Goal: Task Accomplishment & Management: Manage account settings

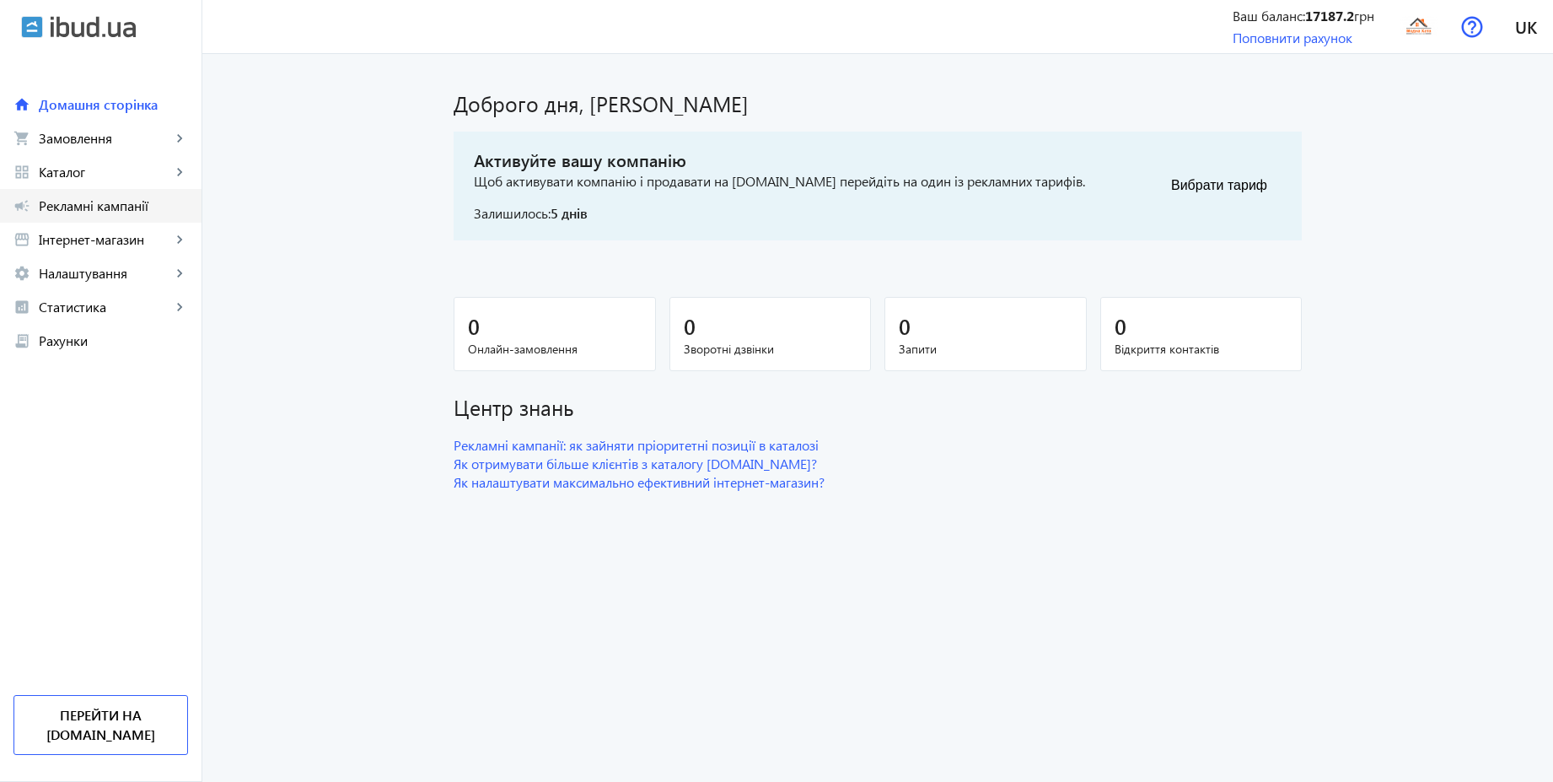
click at [96, 215] on link "campaign Рекламні кампанії" at bounding box center [101, 206] width 202 height 34
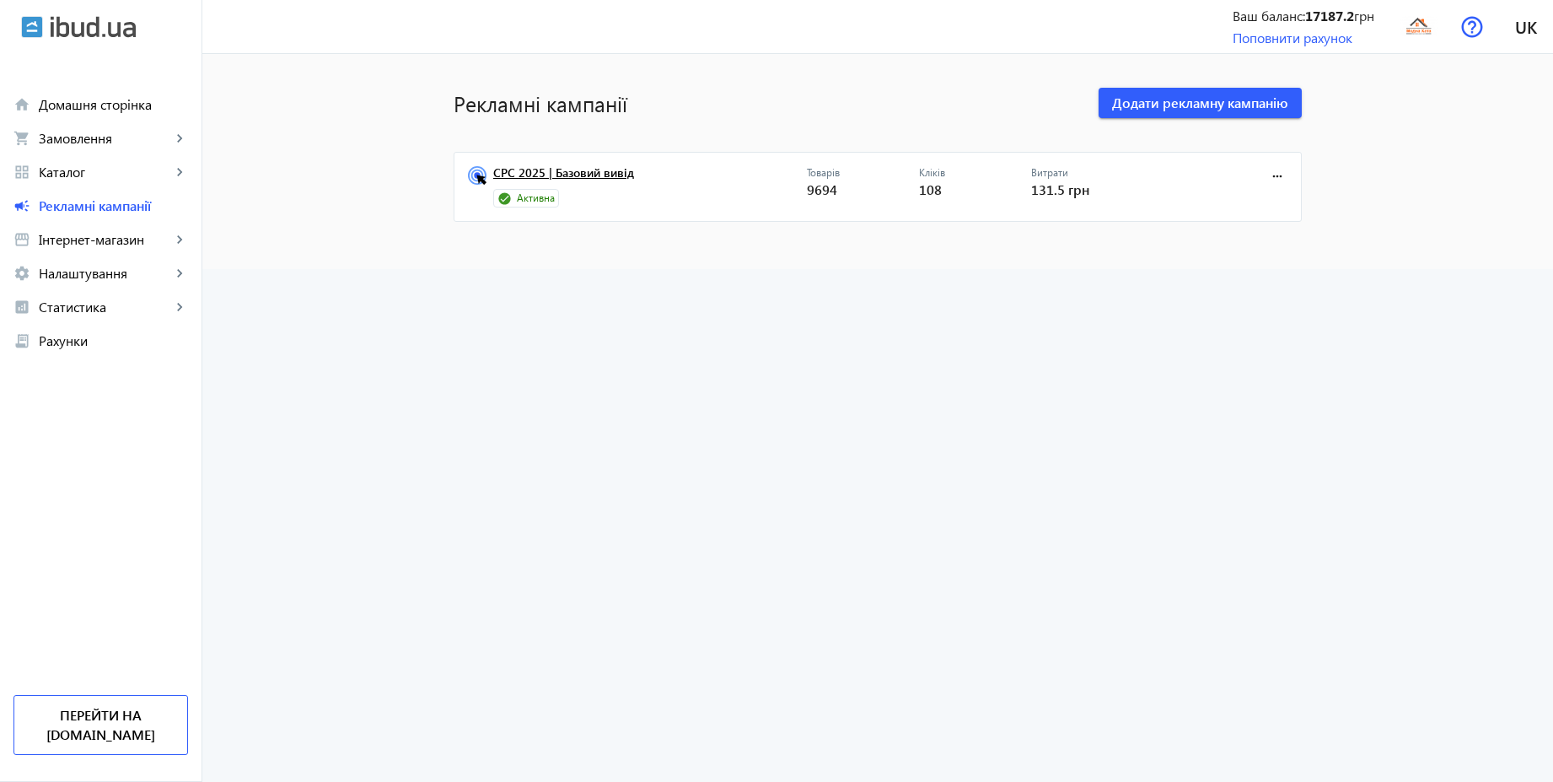
click at [572, 181] on link "CPC 2025 | Базовий вивід" at bounding box center [650, 178] width 314 height 24
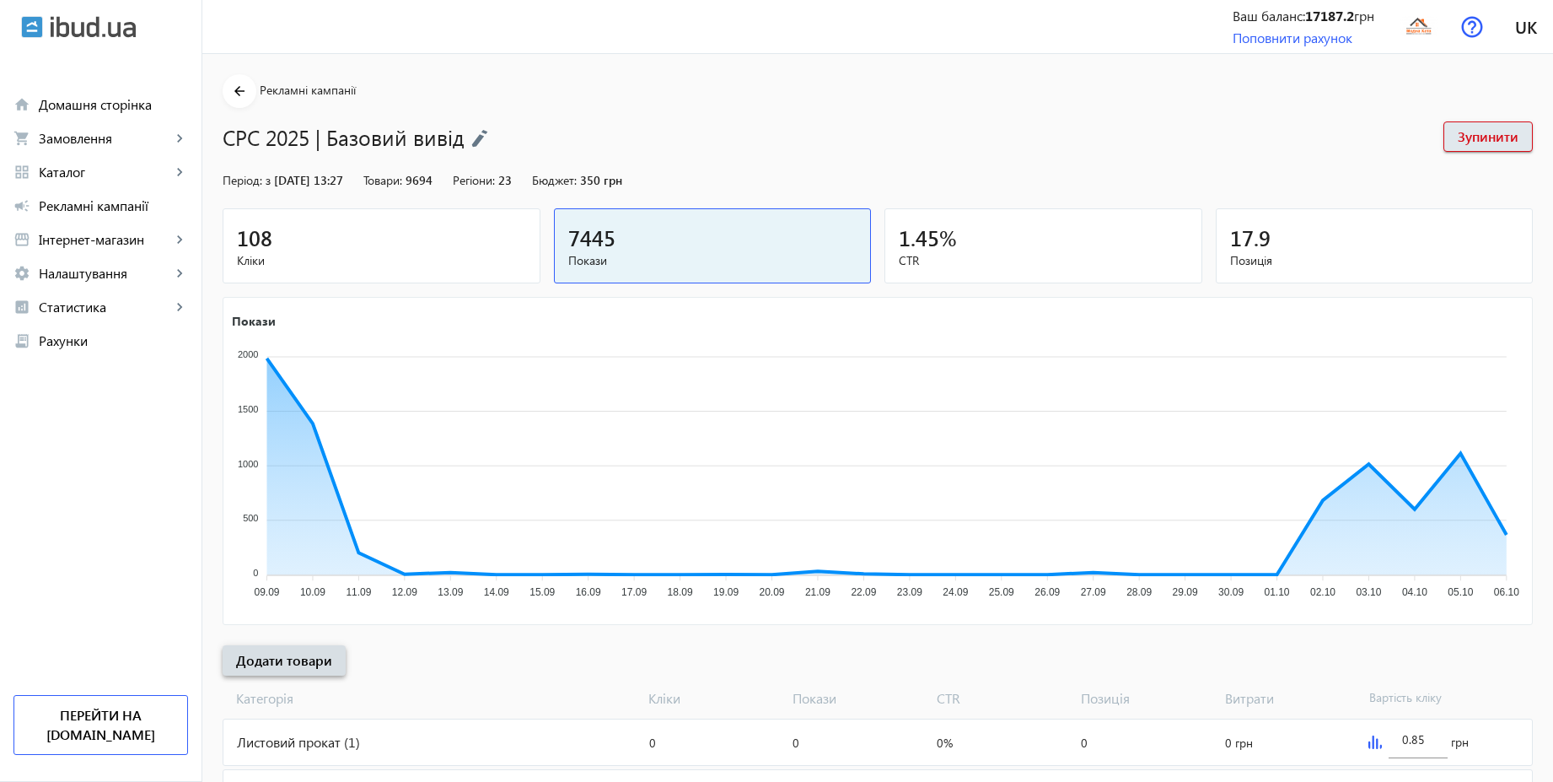
click at [316, 651] on span "Додати товари" at bounding box center [284, 660] width 96 height 19
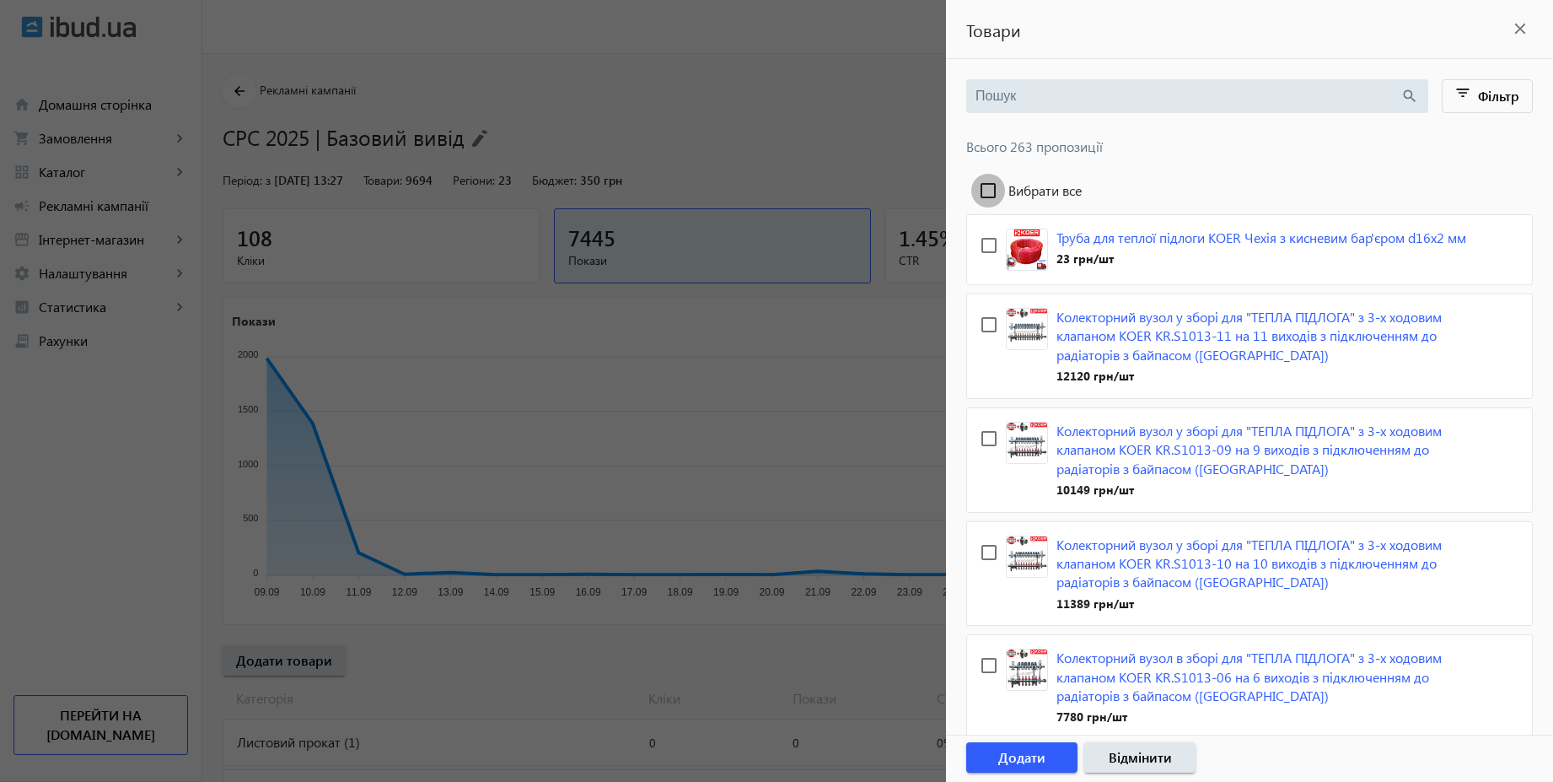
click at [993, 190] on input "Вибрати все" at bounding box center [989, 191] width 34 height 34
checkbox input "true"
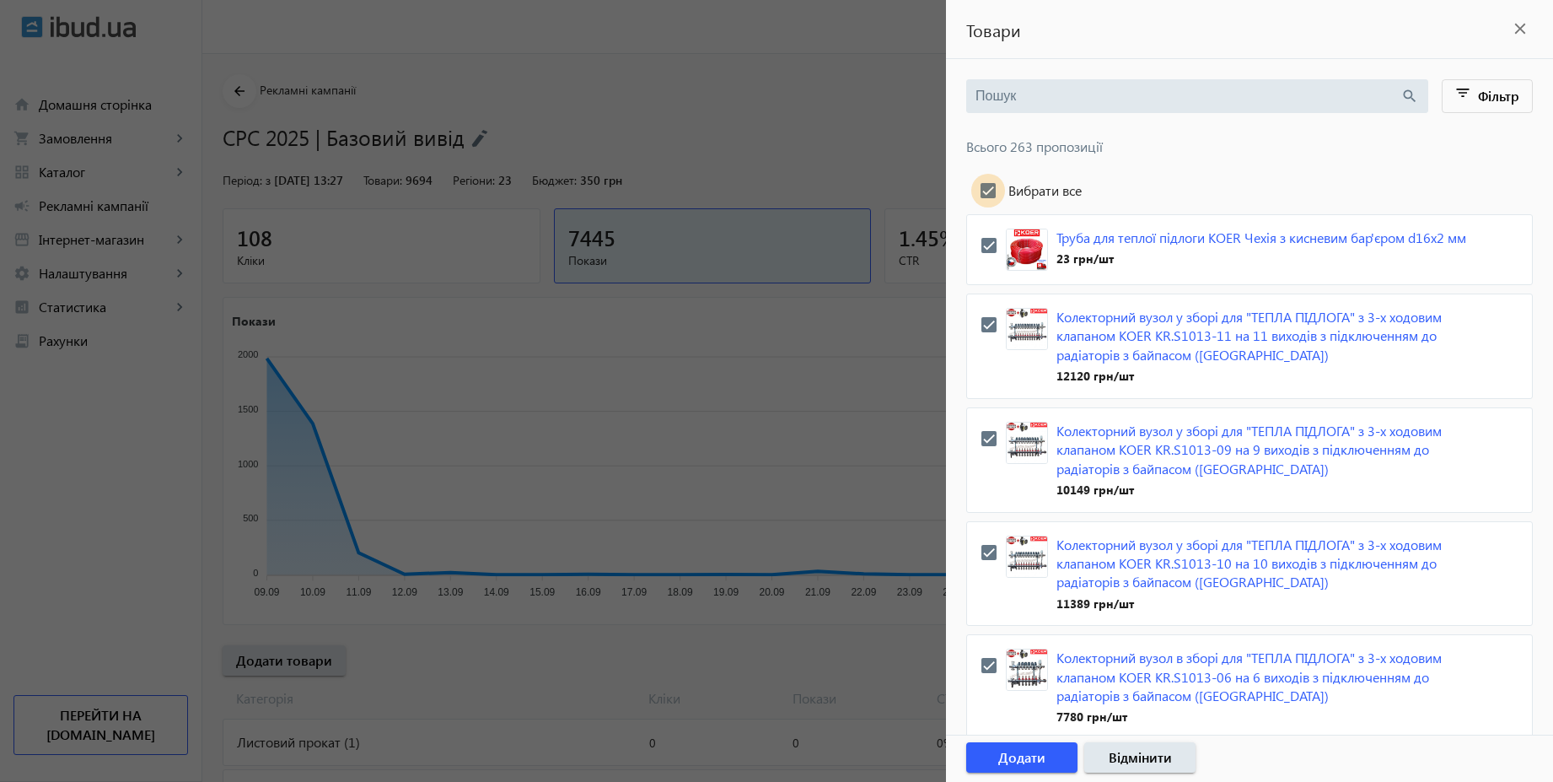
checkbox input "true"
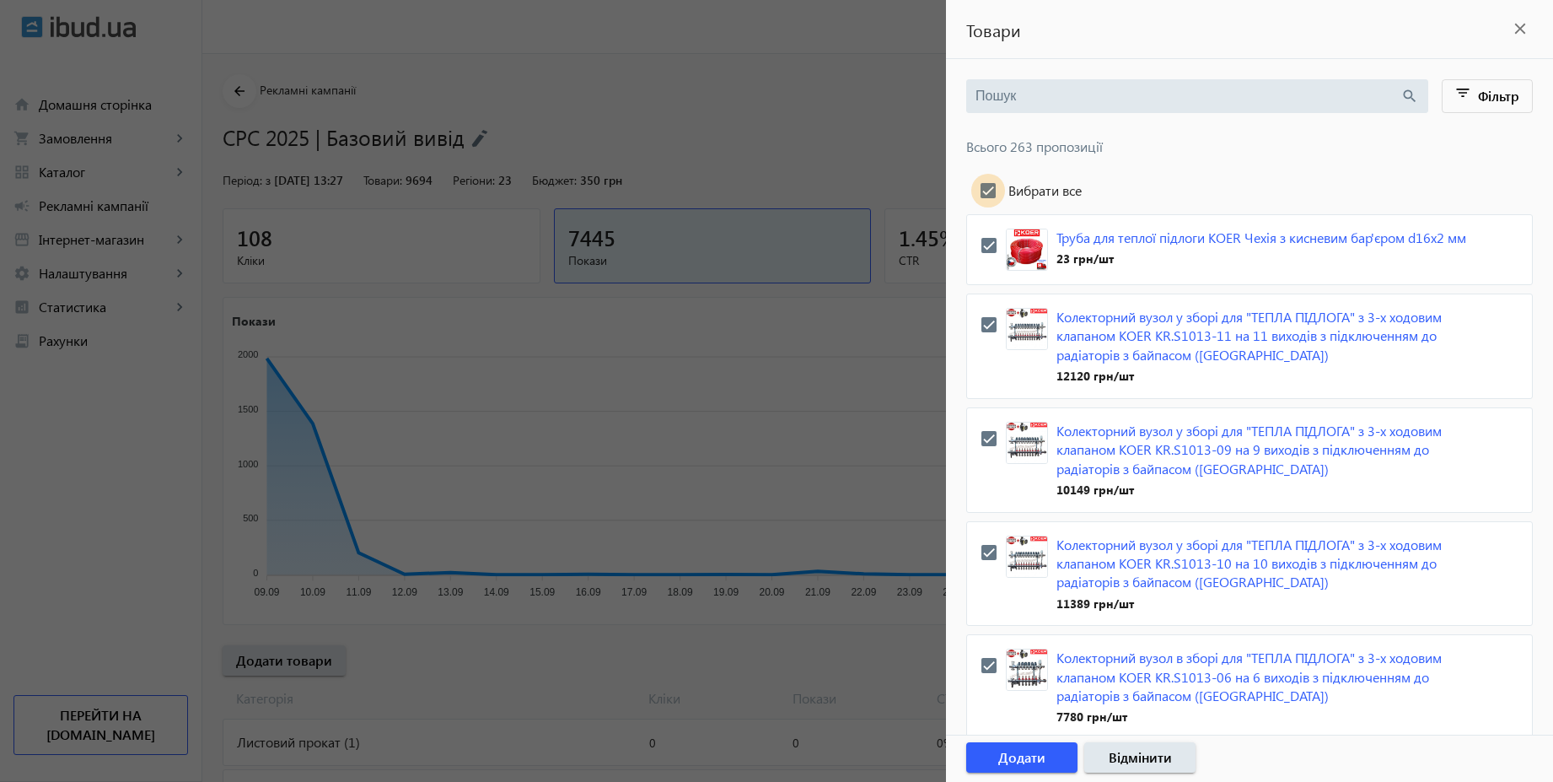
checkbox input "true"
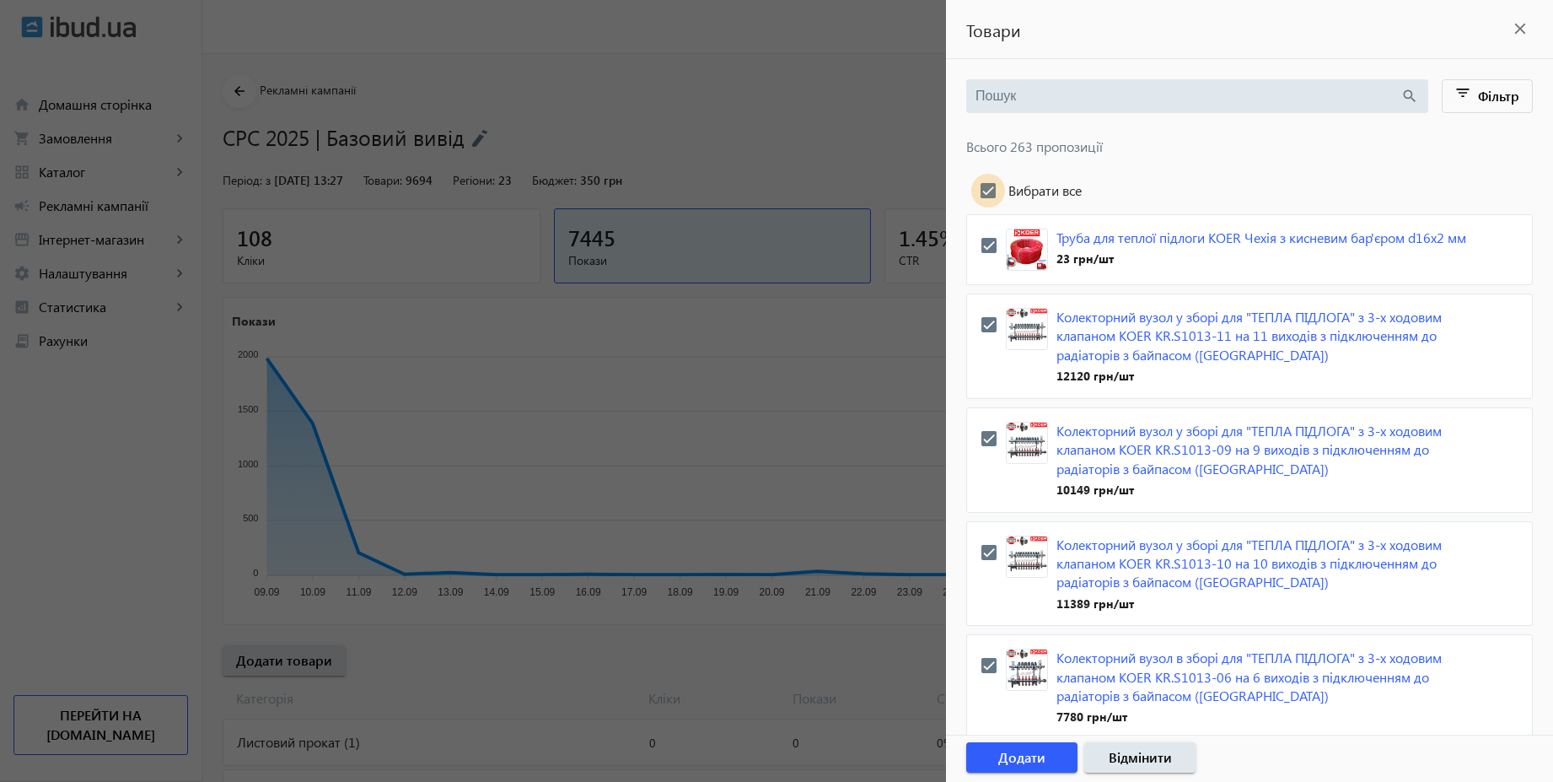
checkbox input "true"
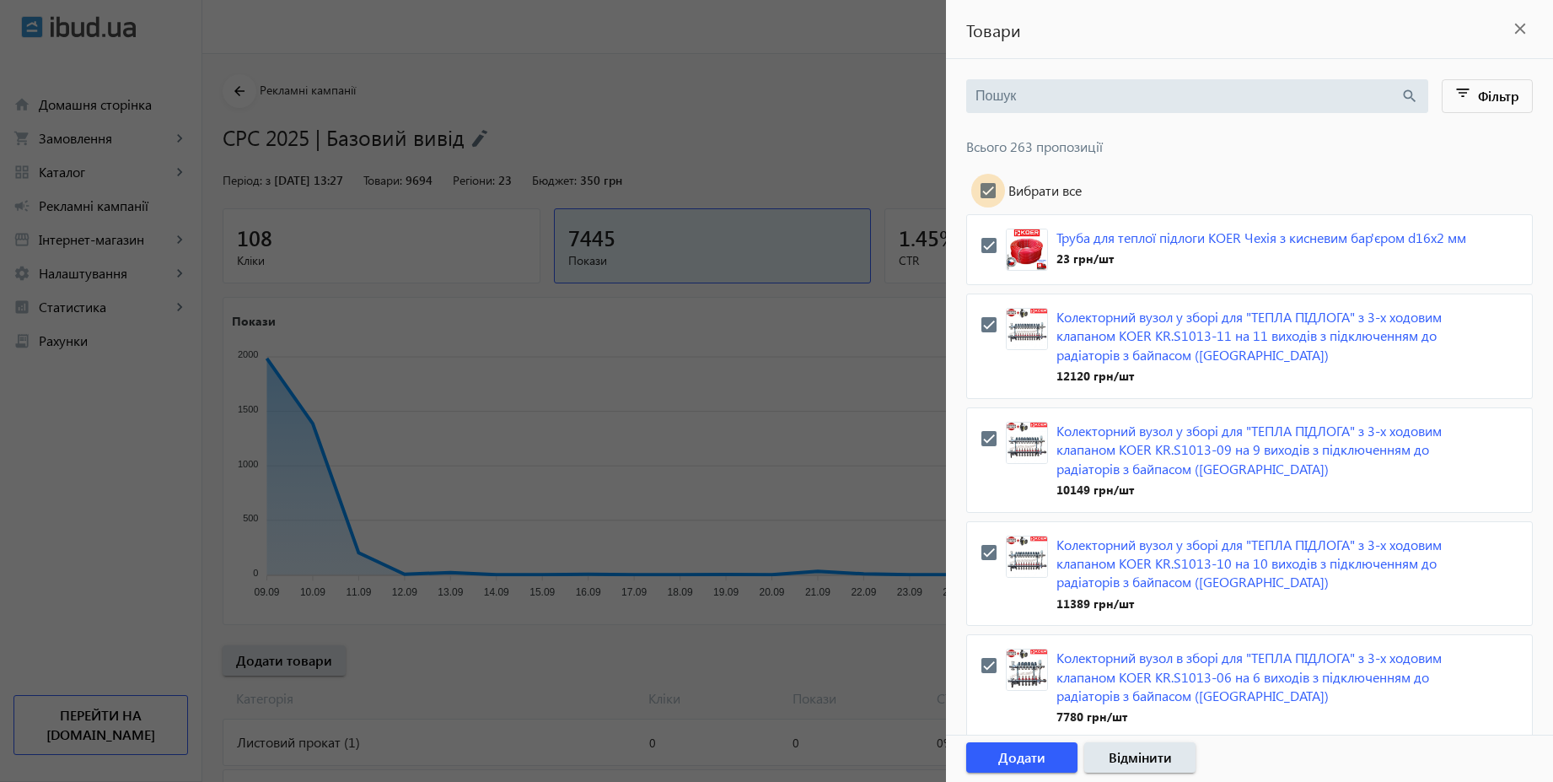
checkbox input "true"
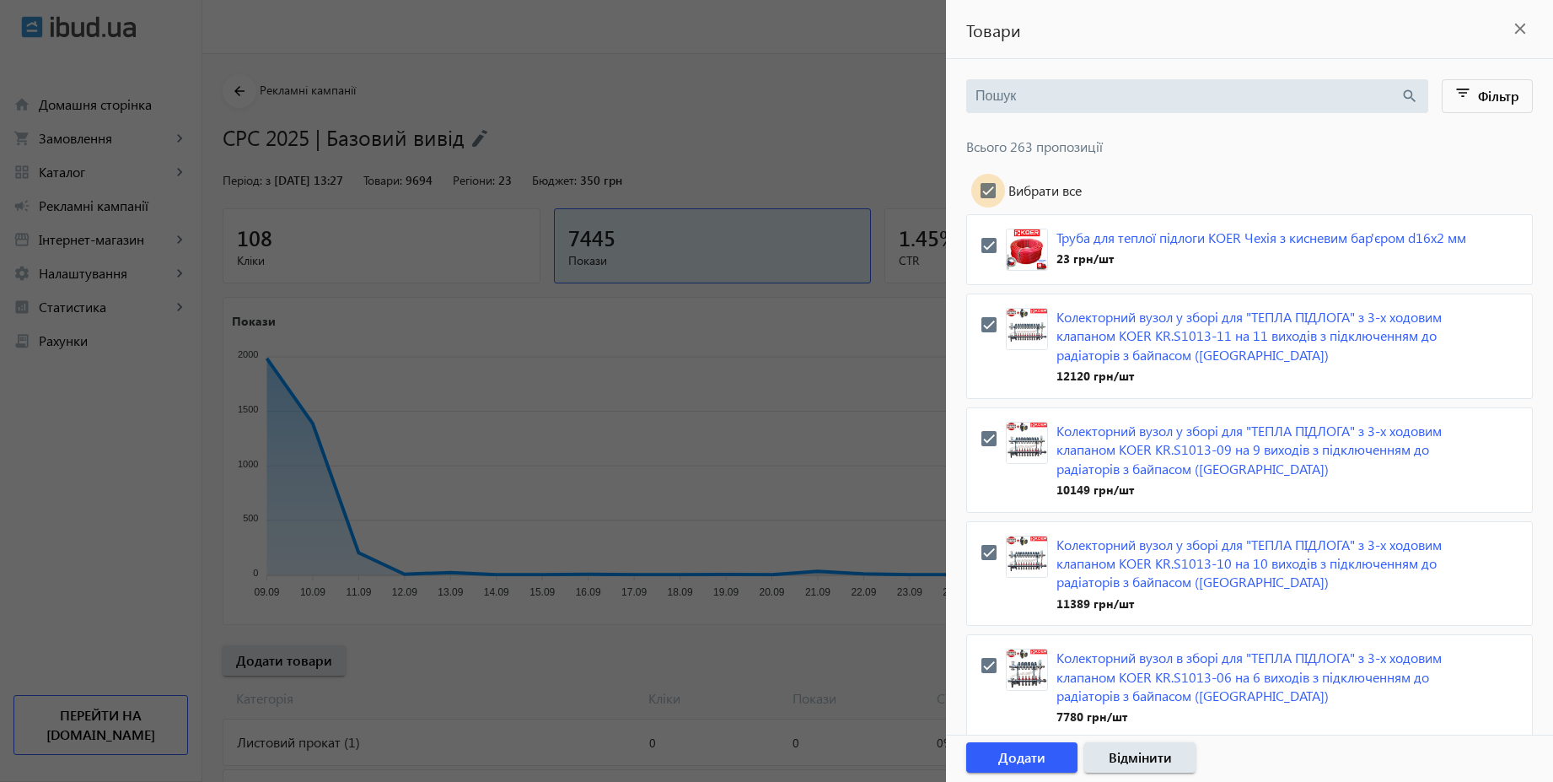
checkbox input "true"
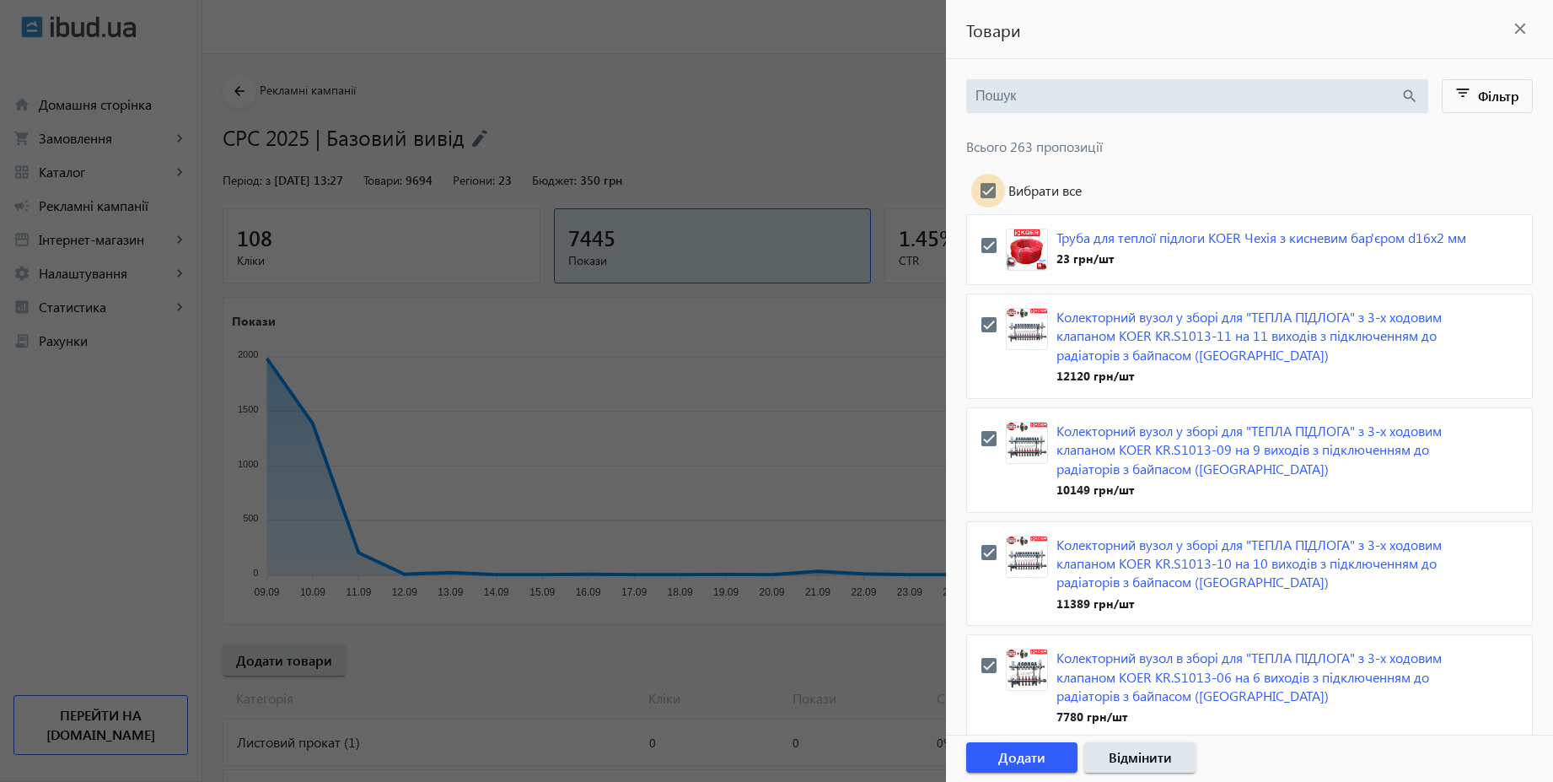
checkbox input "true"
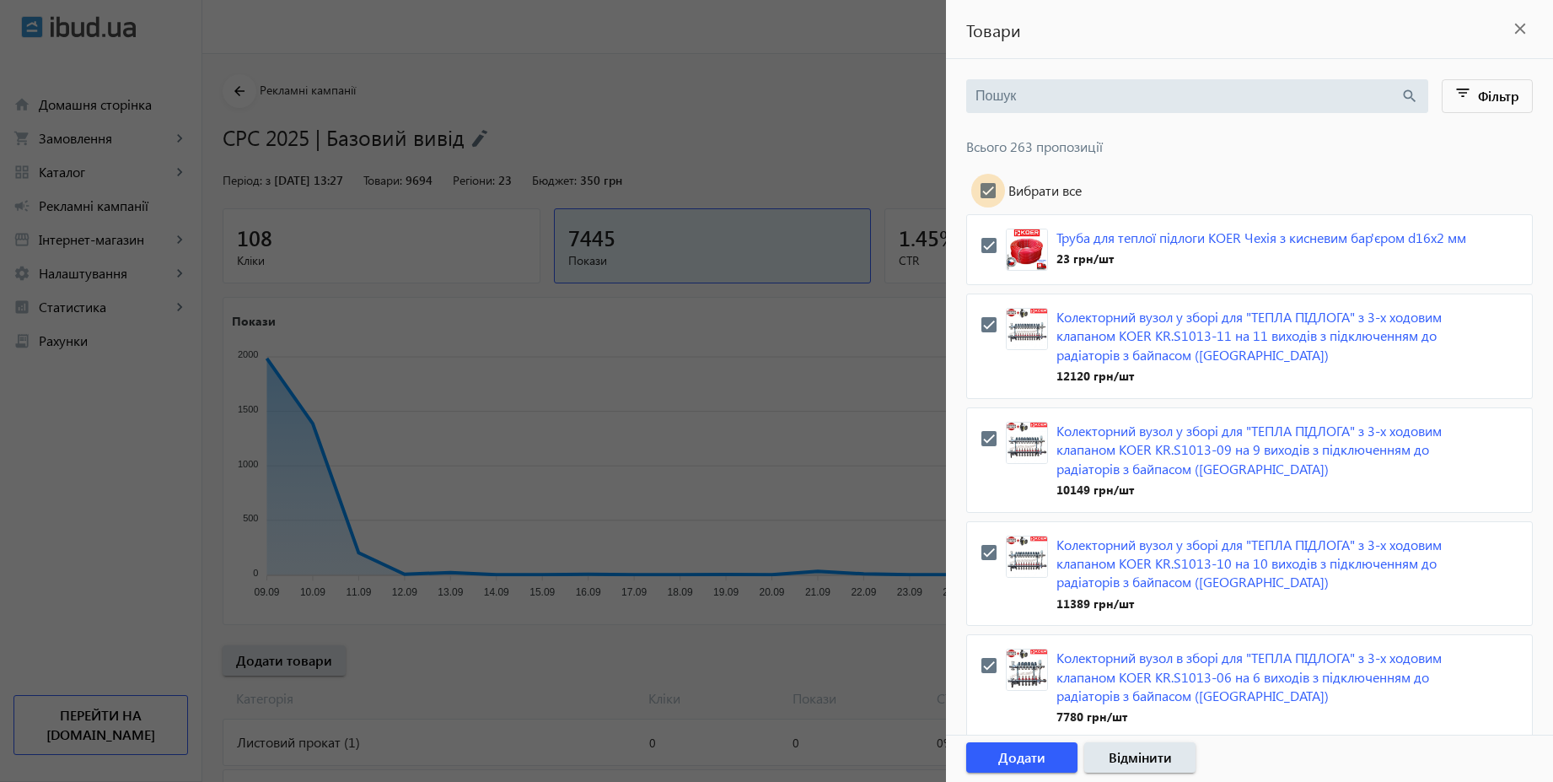
checkbox input "true"
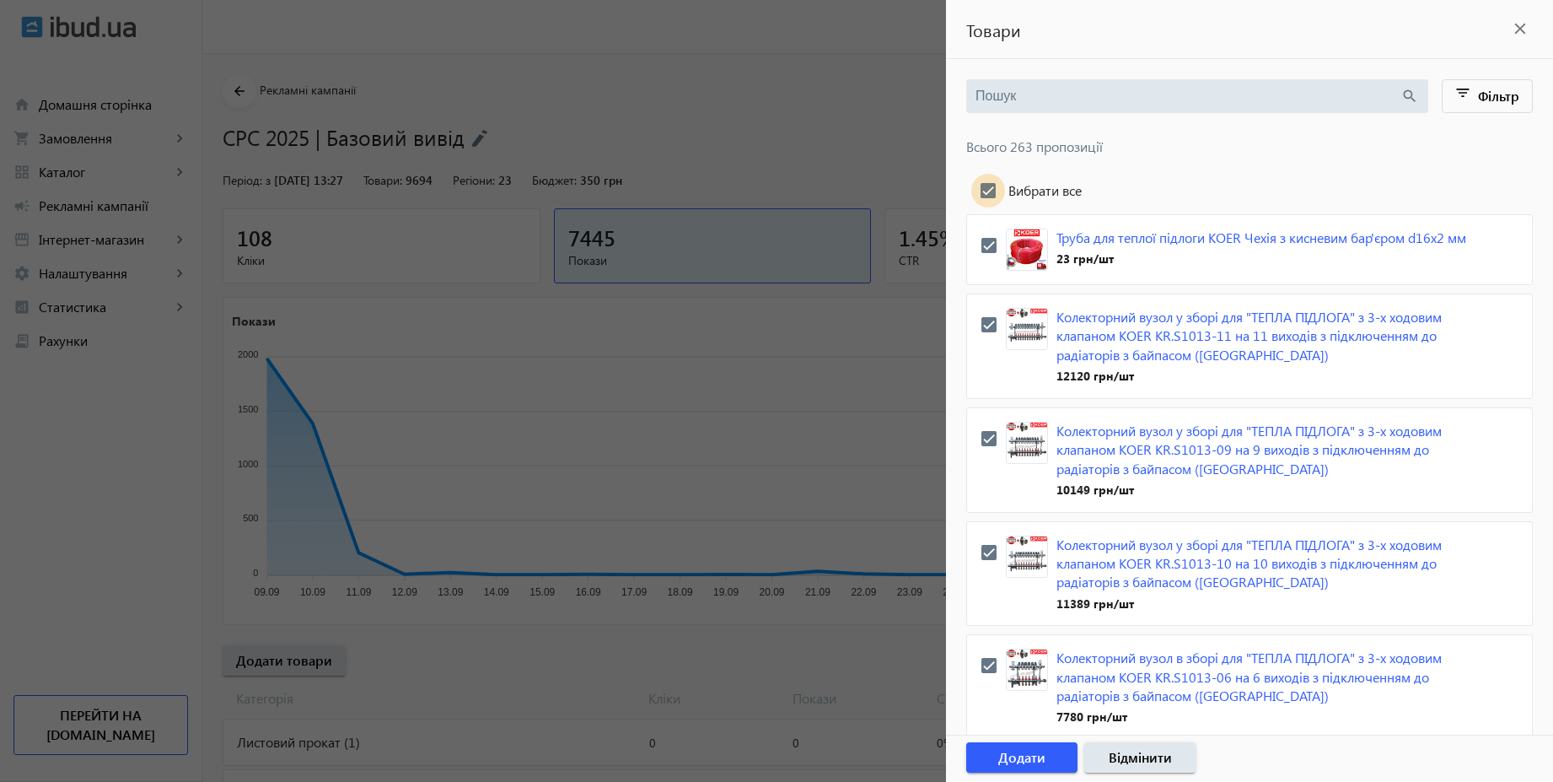
checkbox input "true"
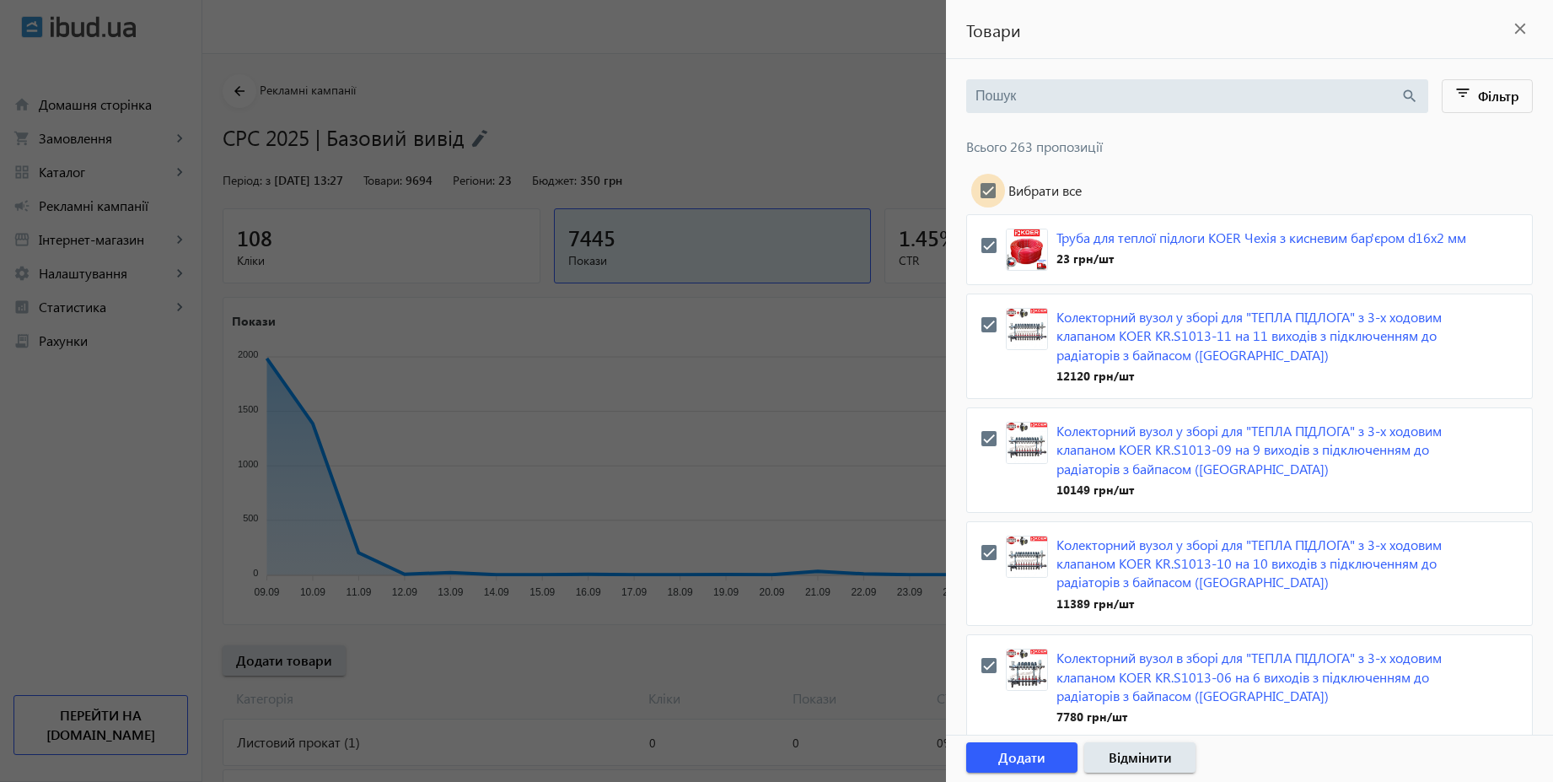
checkbox input "true"
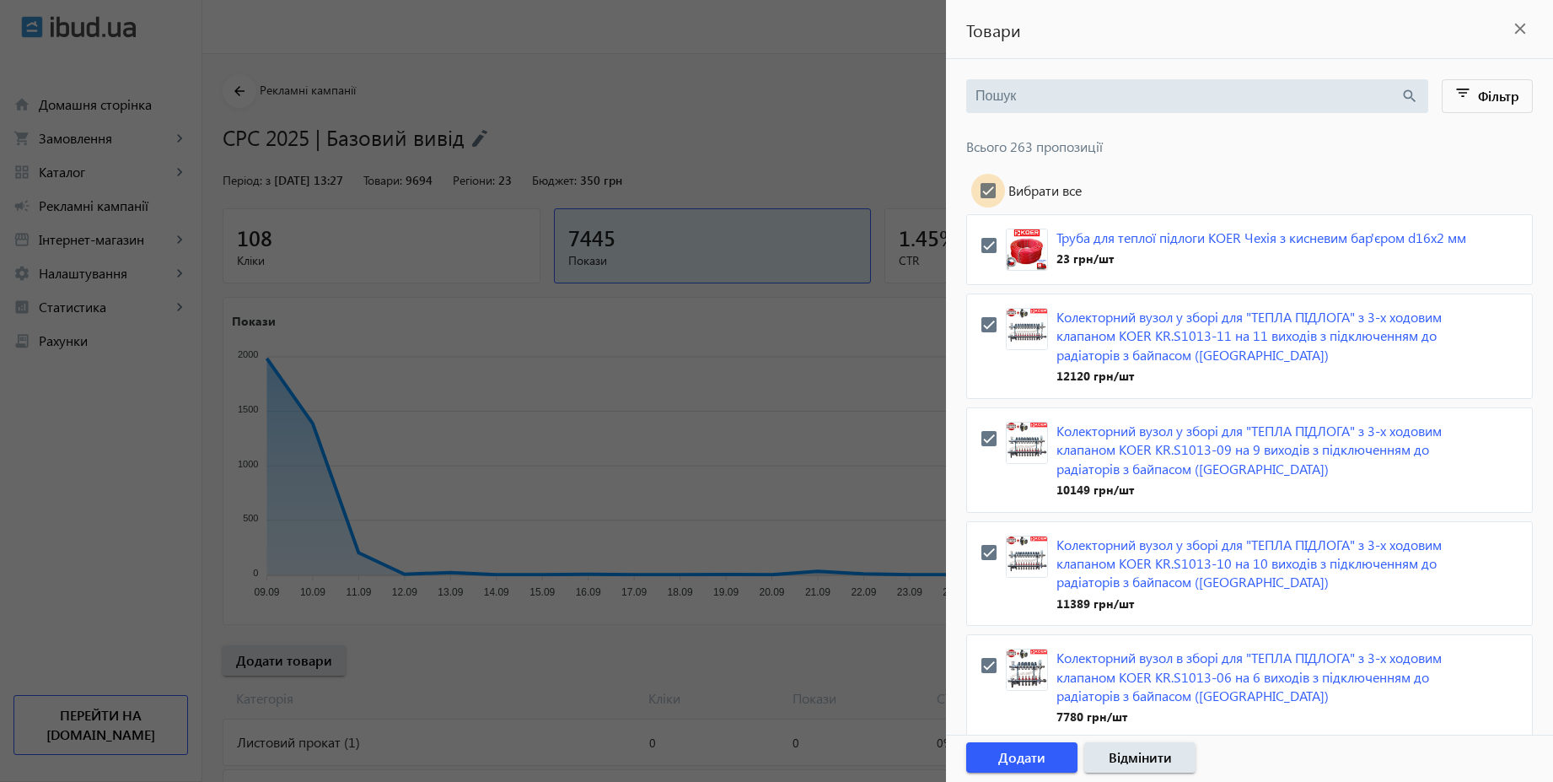
checkbox input "true"
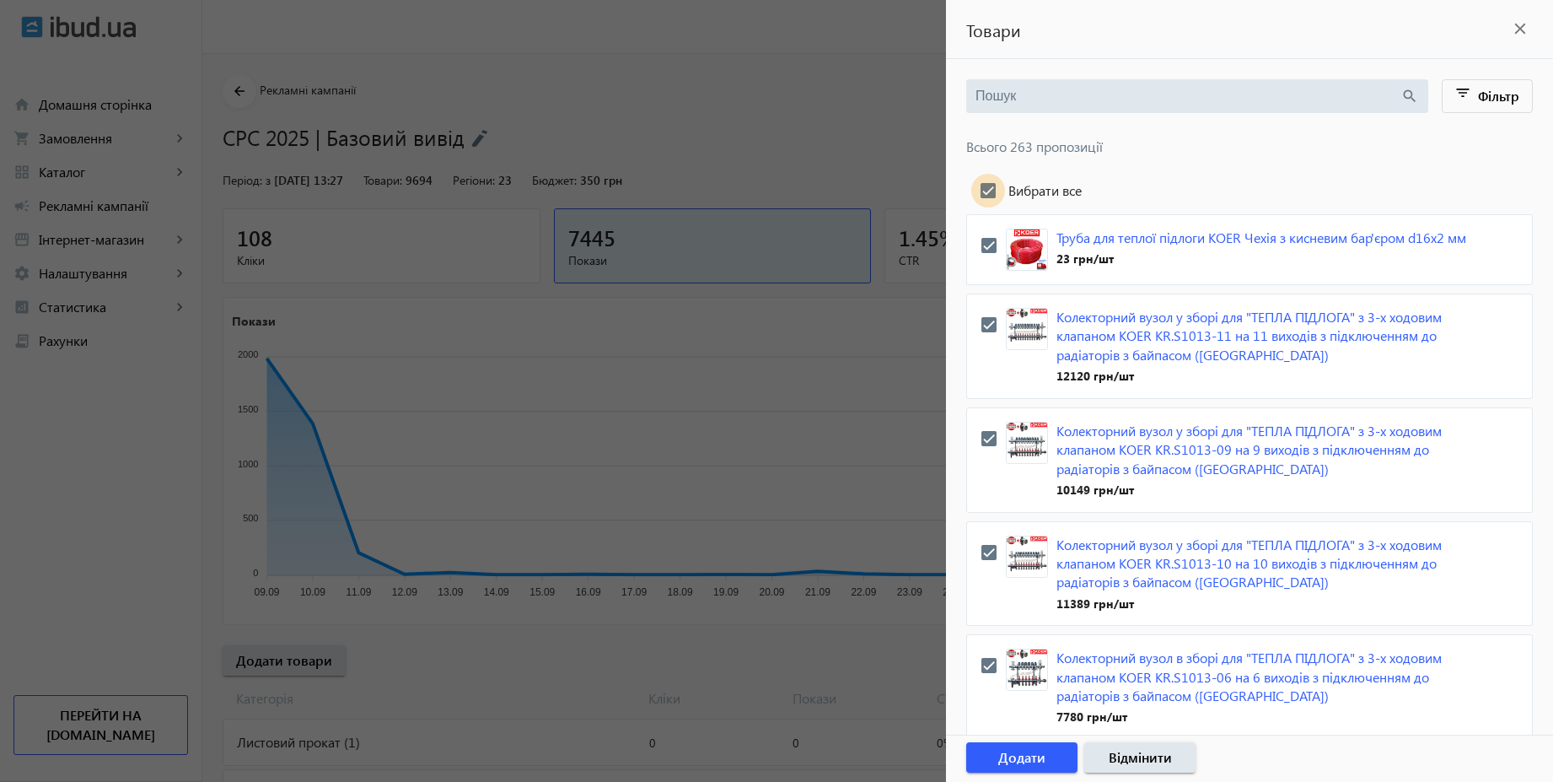
checkbox input "true"
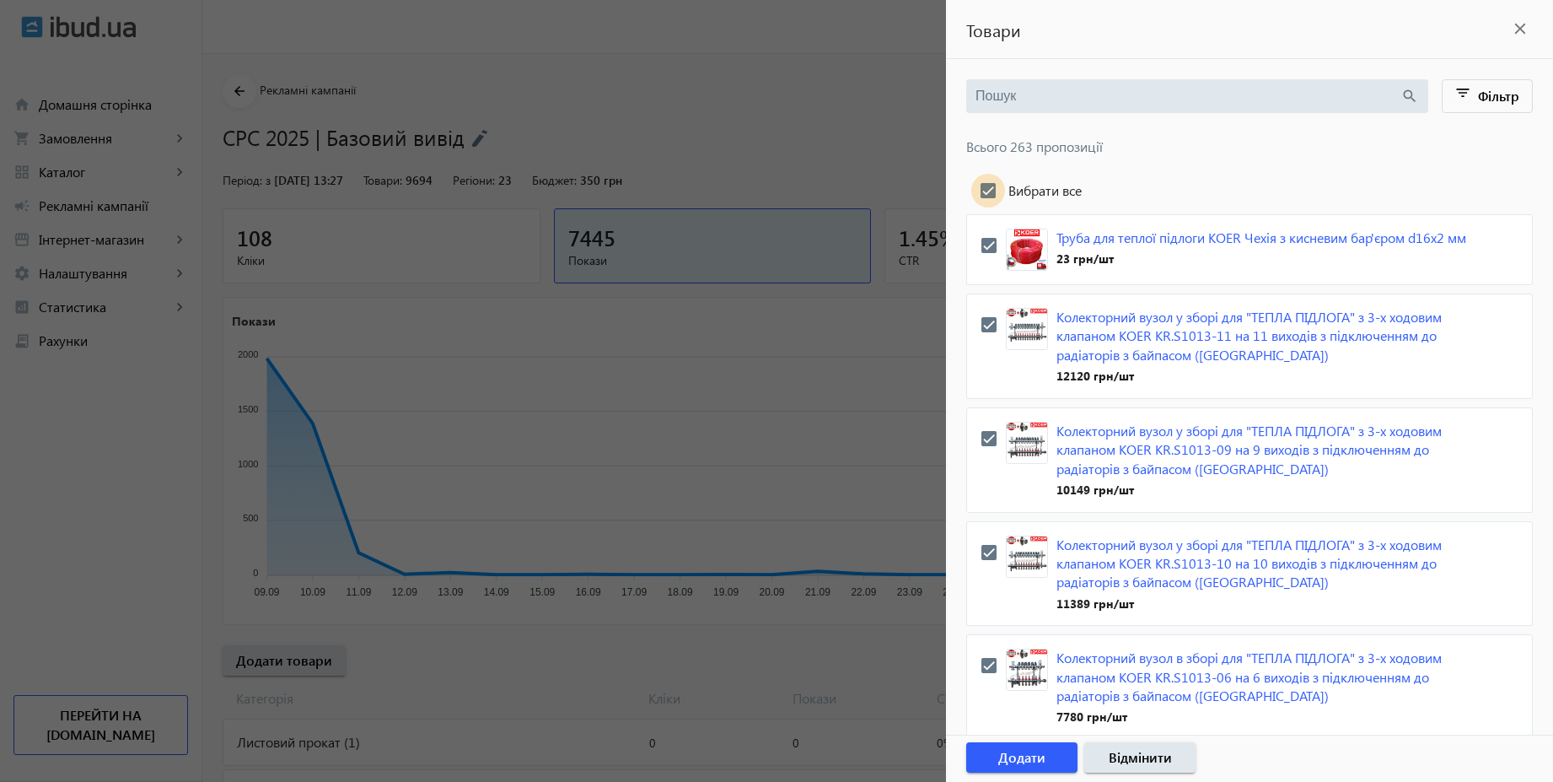
checkbox input "true"
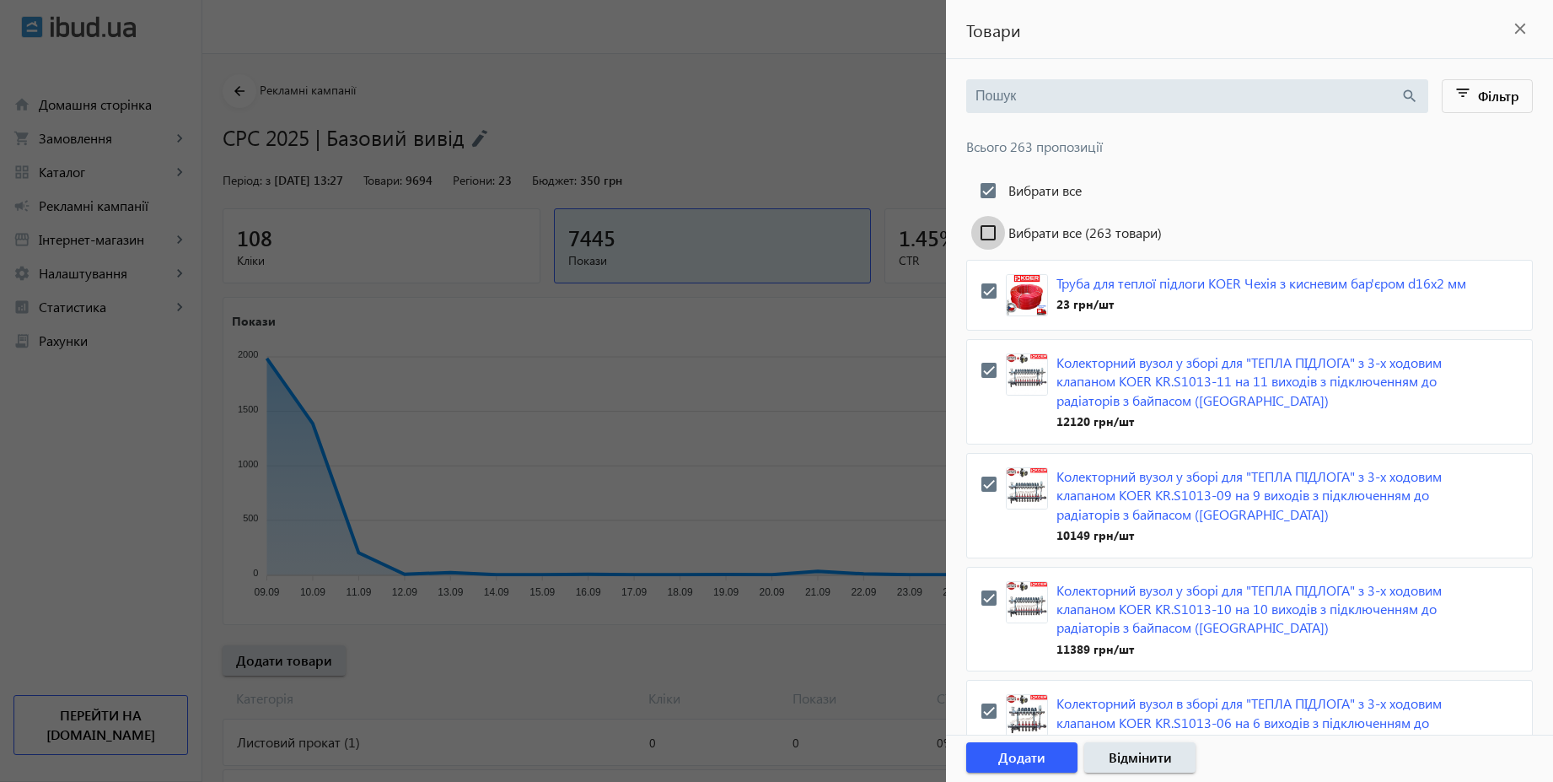
click at [998, 236] on input "Вибрати все (263 товари)" at bounding box center [989, 233] width 34 height 34
checkbox input "true"
click at [1068, 759] on span "button" at bounding box center [1021, 757] width 111 height 40
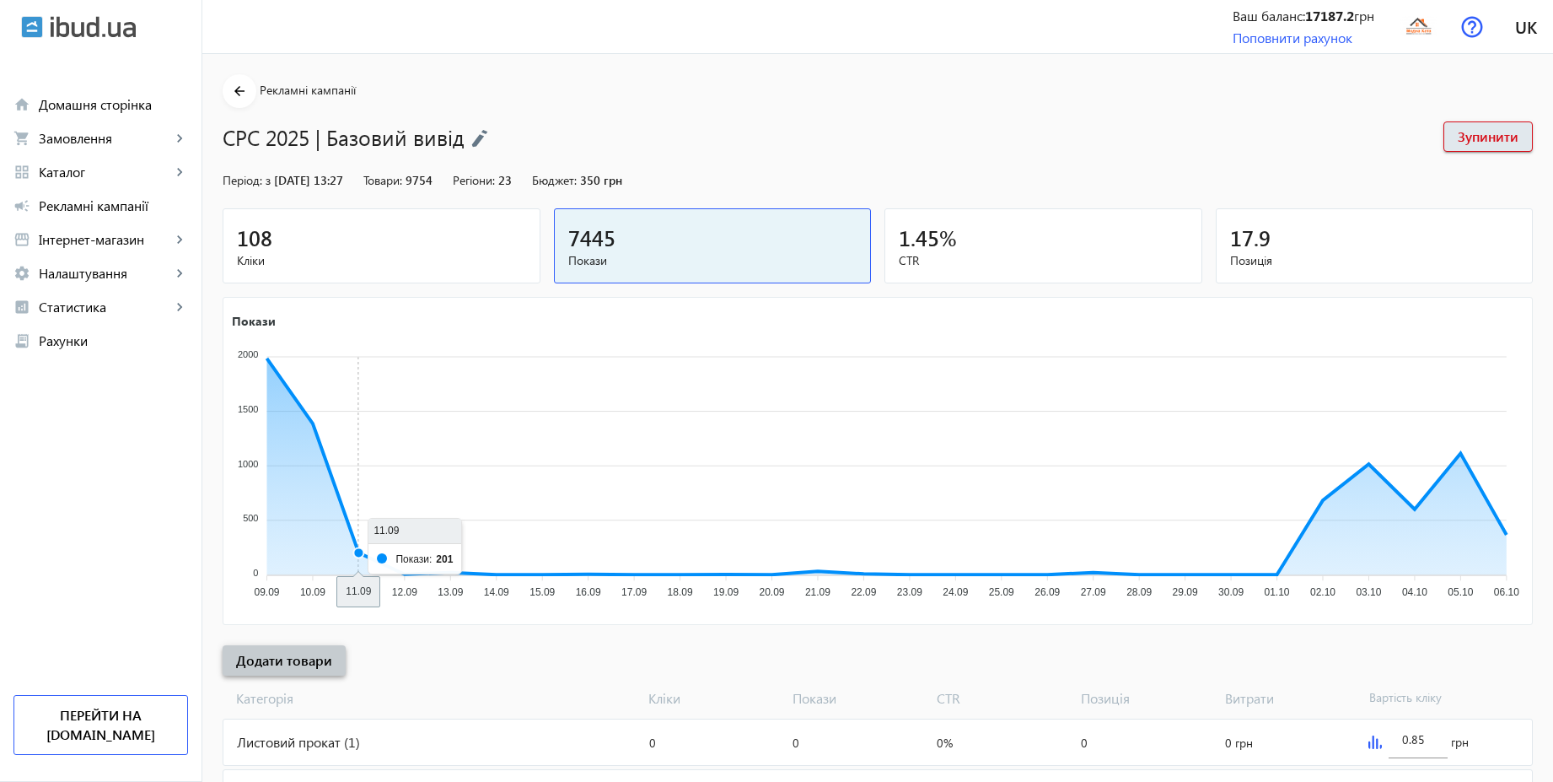
click at [305, 649] on span at bounding box center [284, 660] width 123 height 40
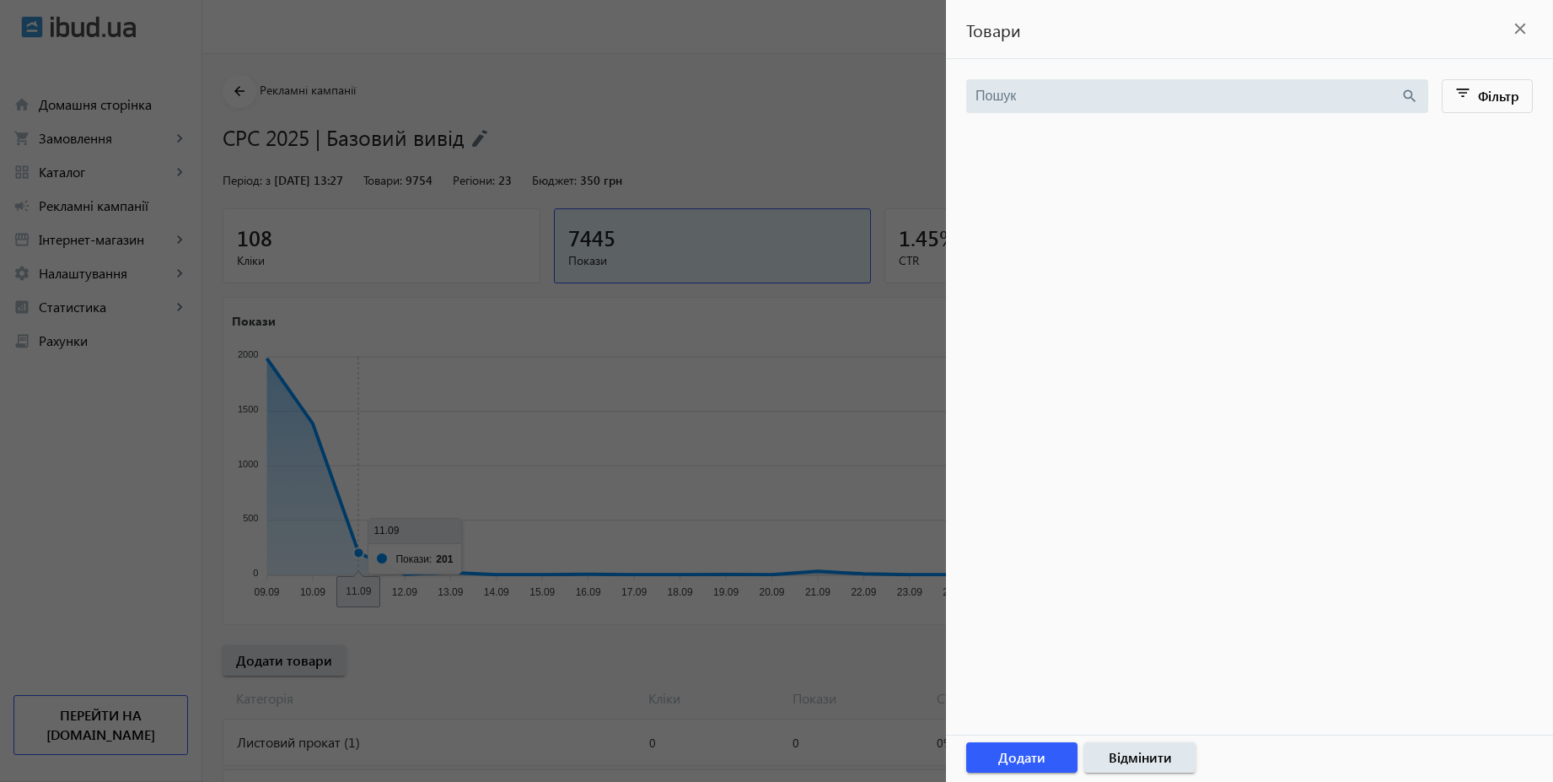
click at [746, 121] on div at bounding box center [776, 391] width 1553 height 782
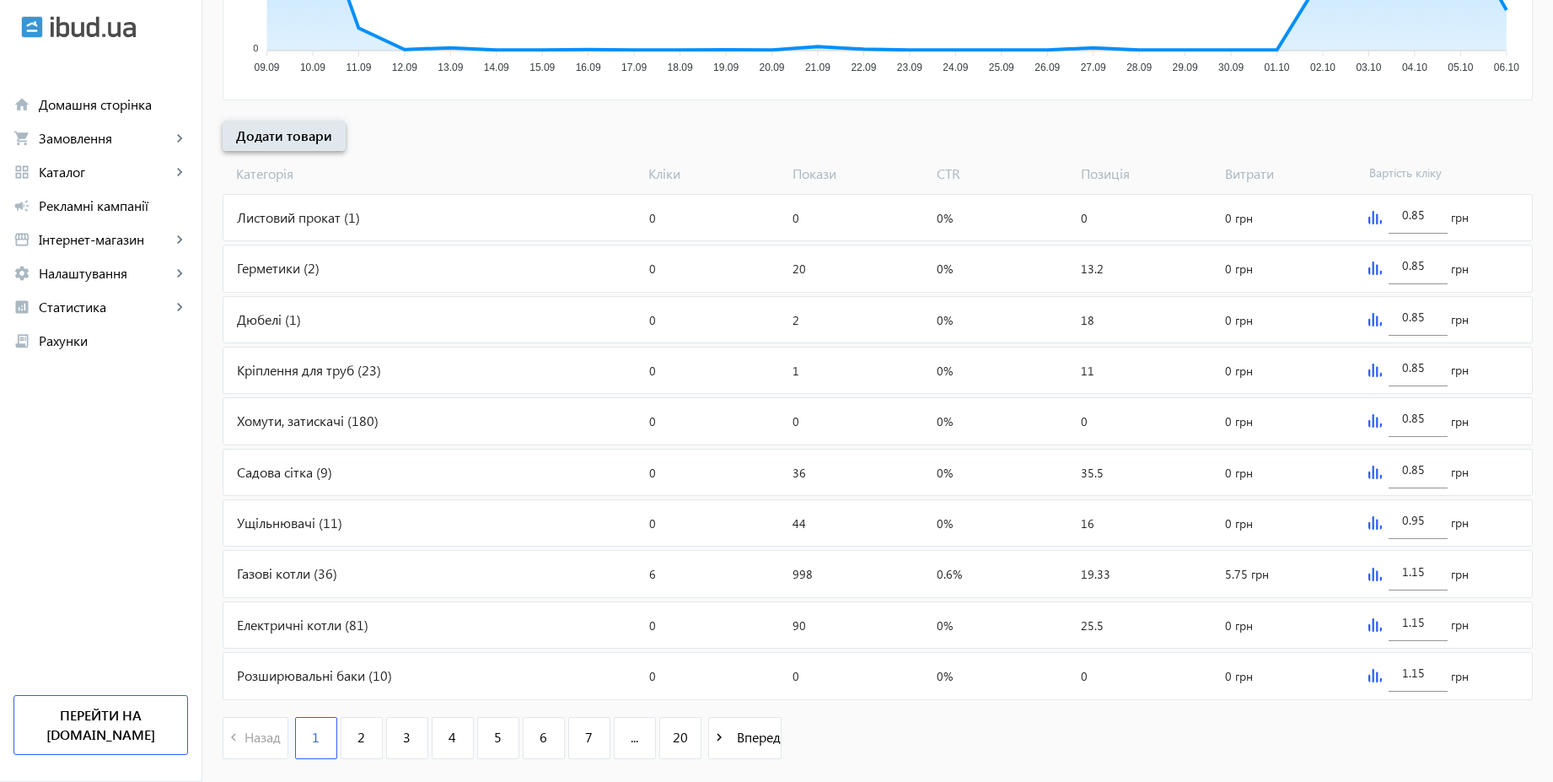
scroll to position [566, 0]
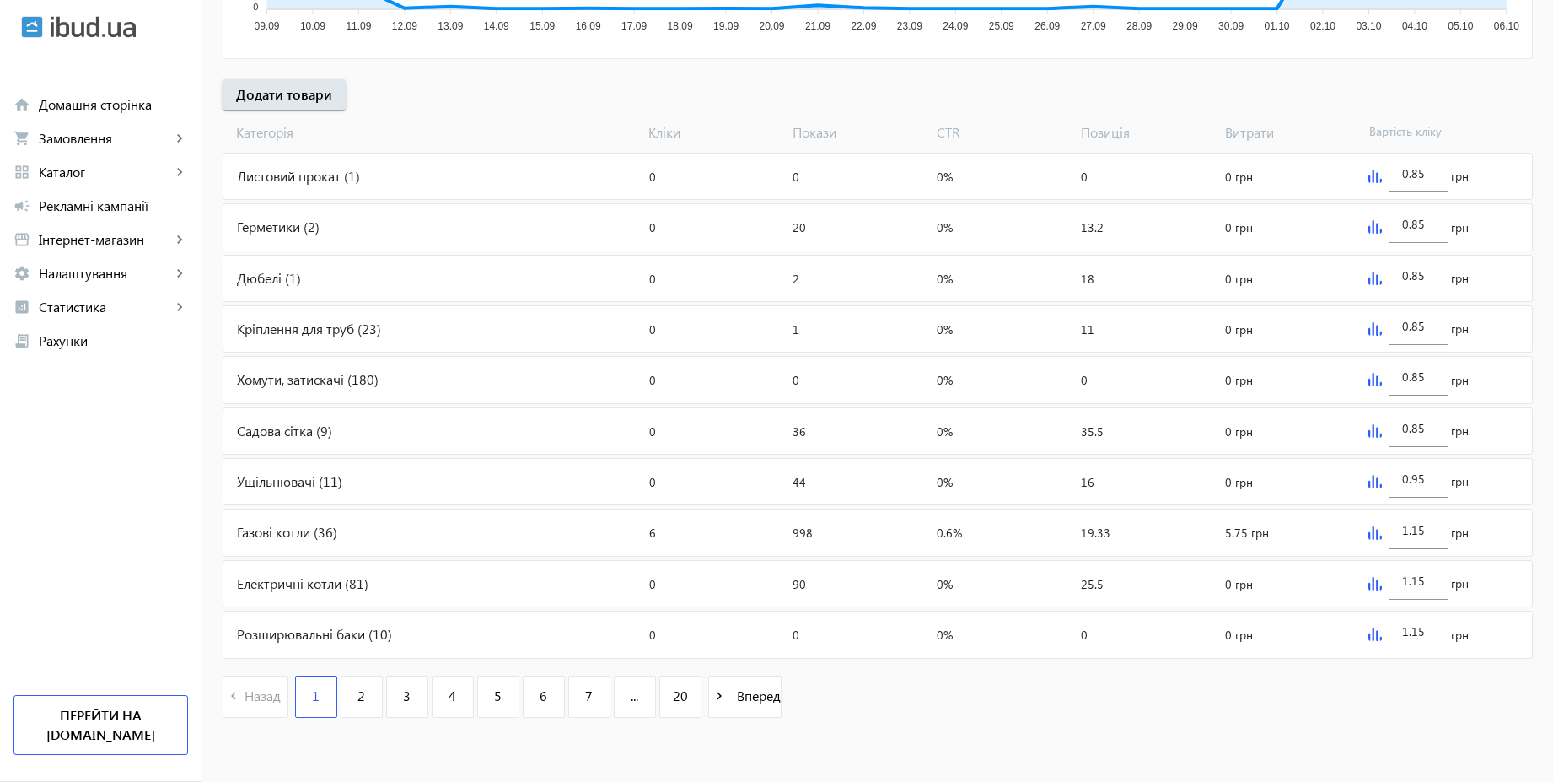
click at [401, 187] on div "Листовий прокат (1)" at bounding box center [432, 176] width 419 height 46
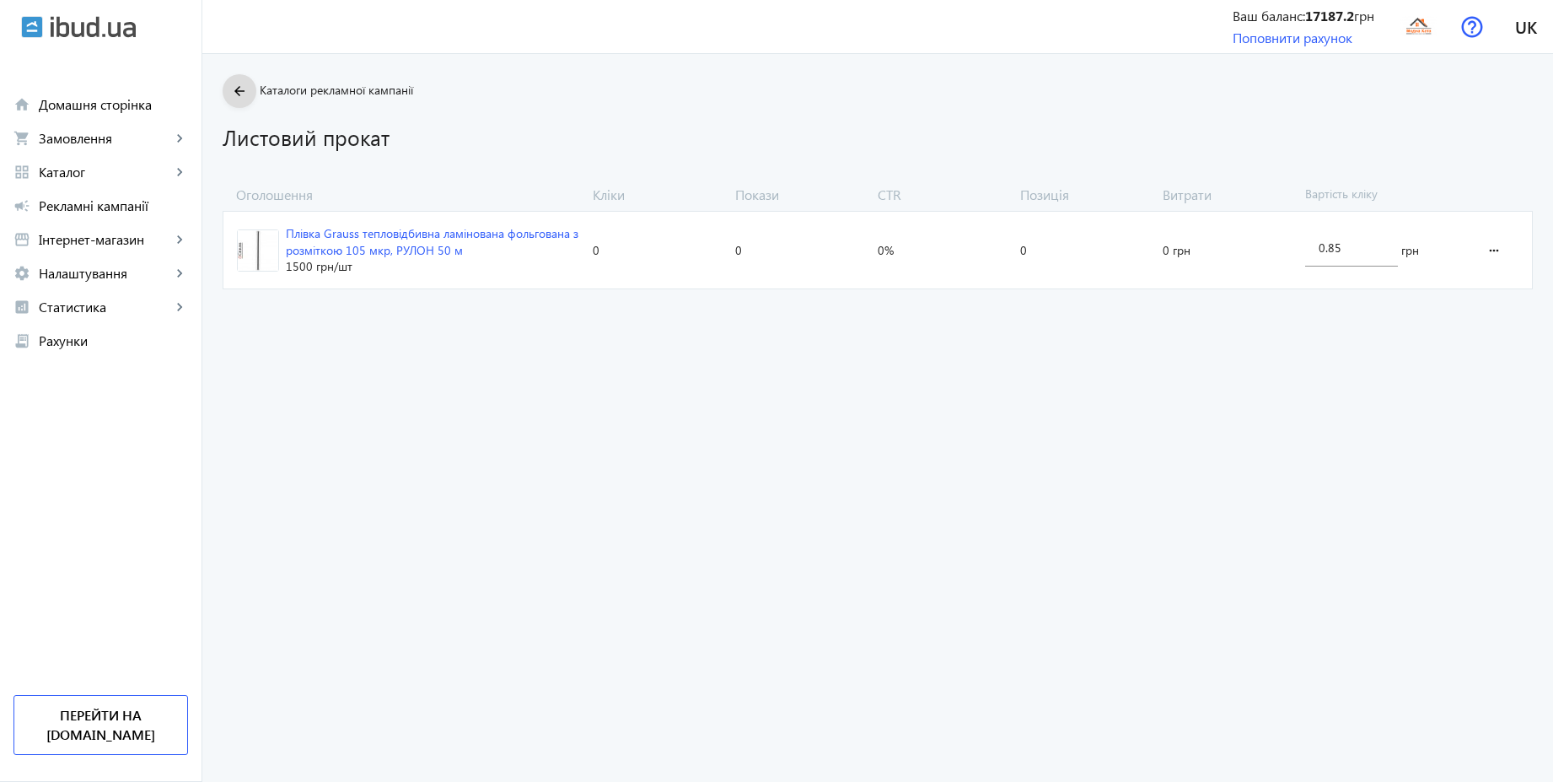
click at [230, 108] on span at bounding box center [240, 91] width 34 height 40
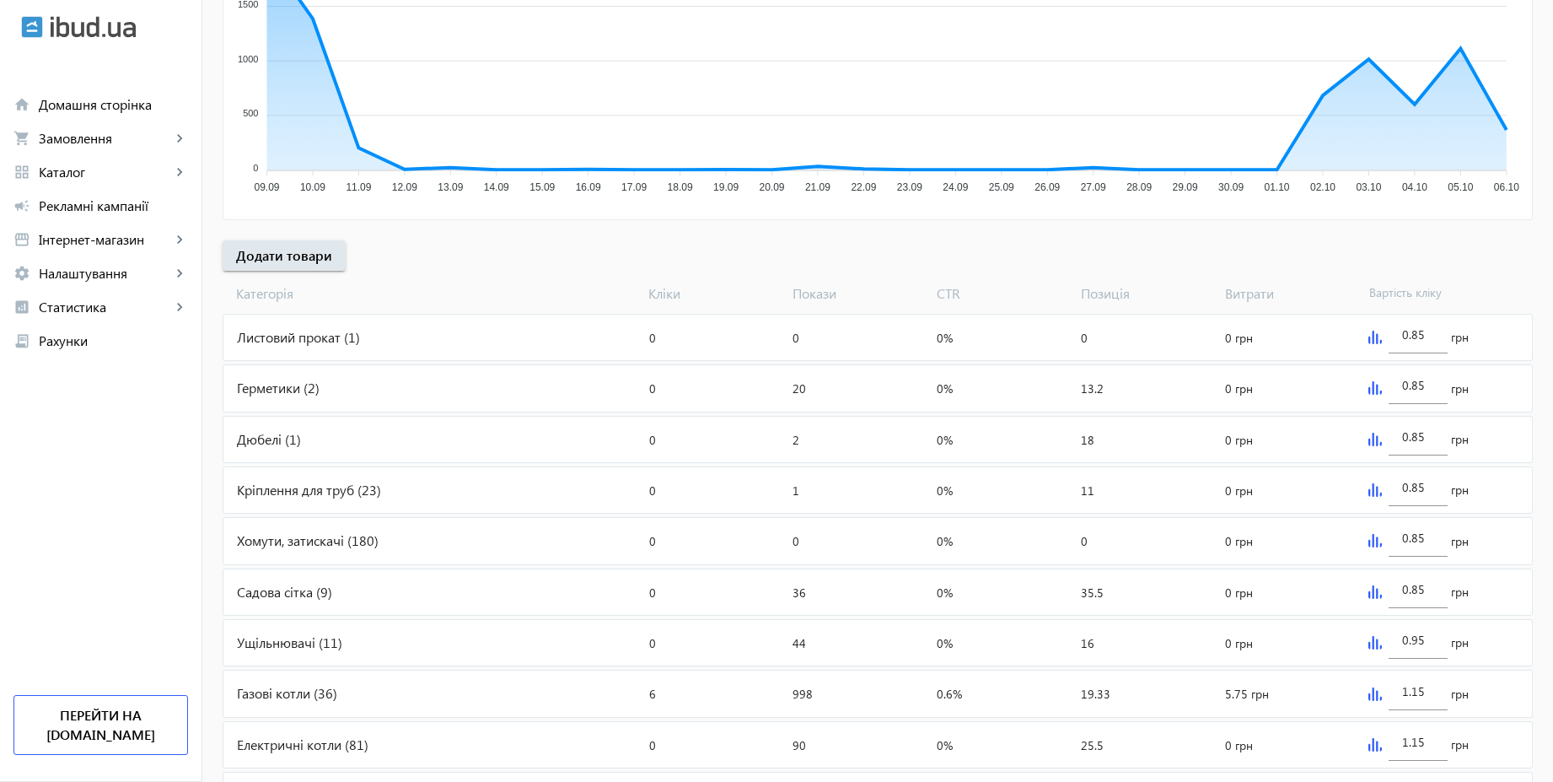
scroll to position [566, 0]
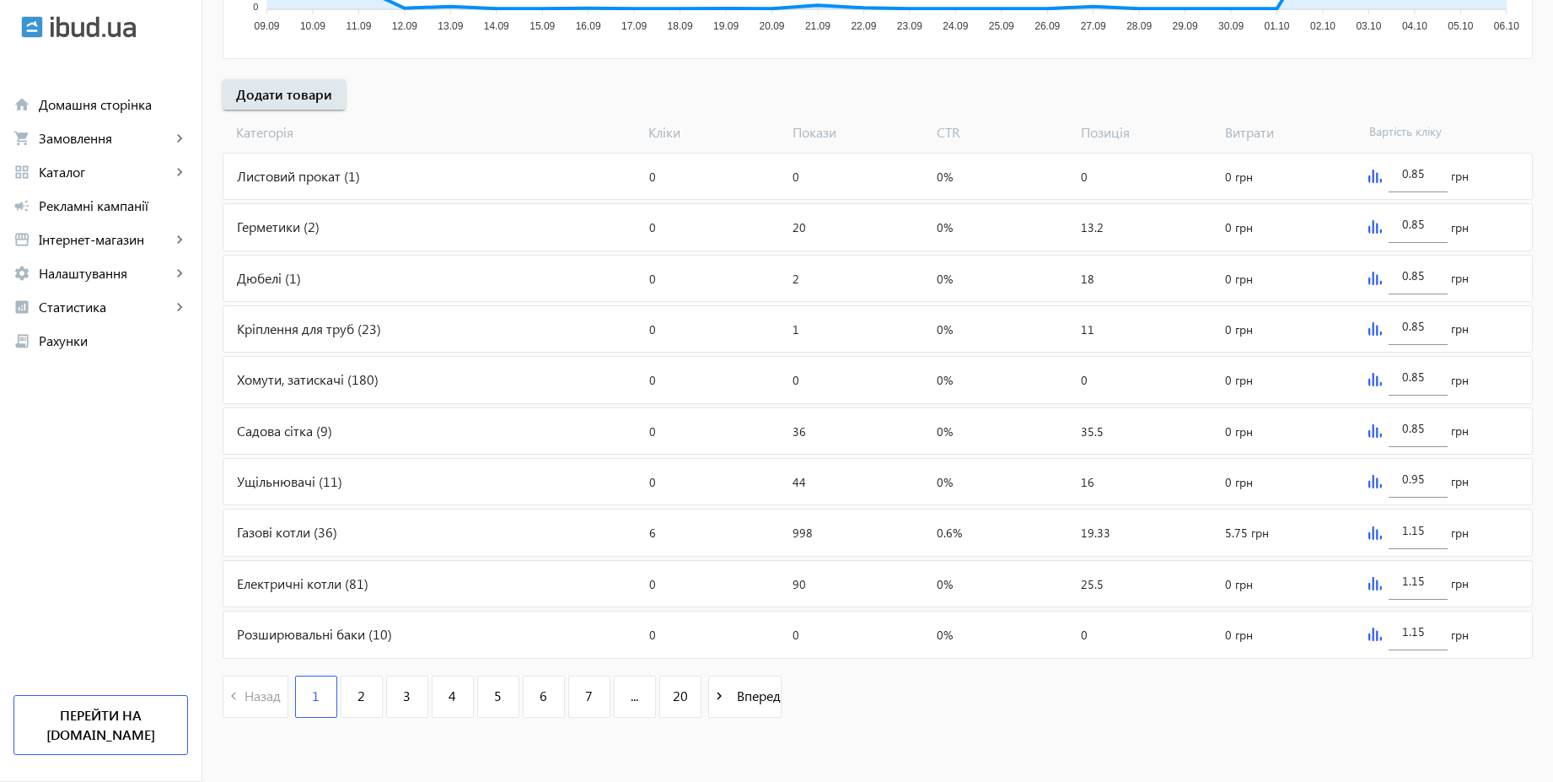
click at [348, 433] on div "Садова сітка (9)" at bounding box center [432, 431] width 419 height 46
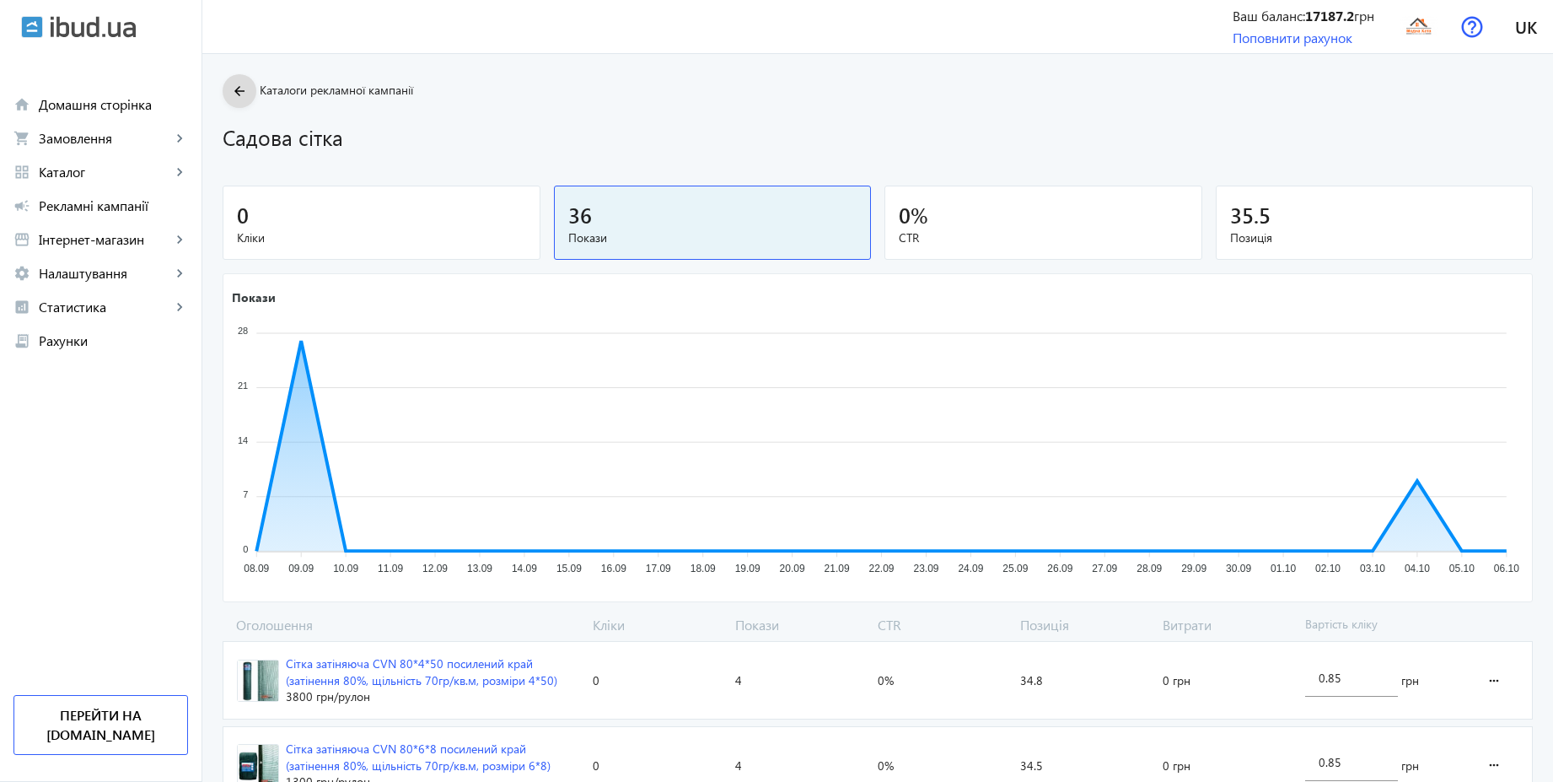
click at [236, 83] on mat-icon "arrow_back" at bounding box center [239, 91] width 21 height 21
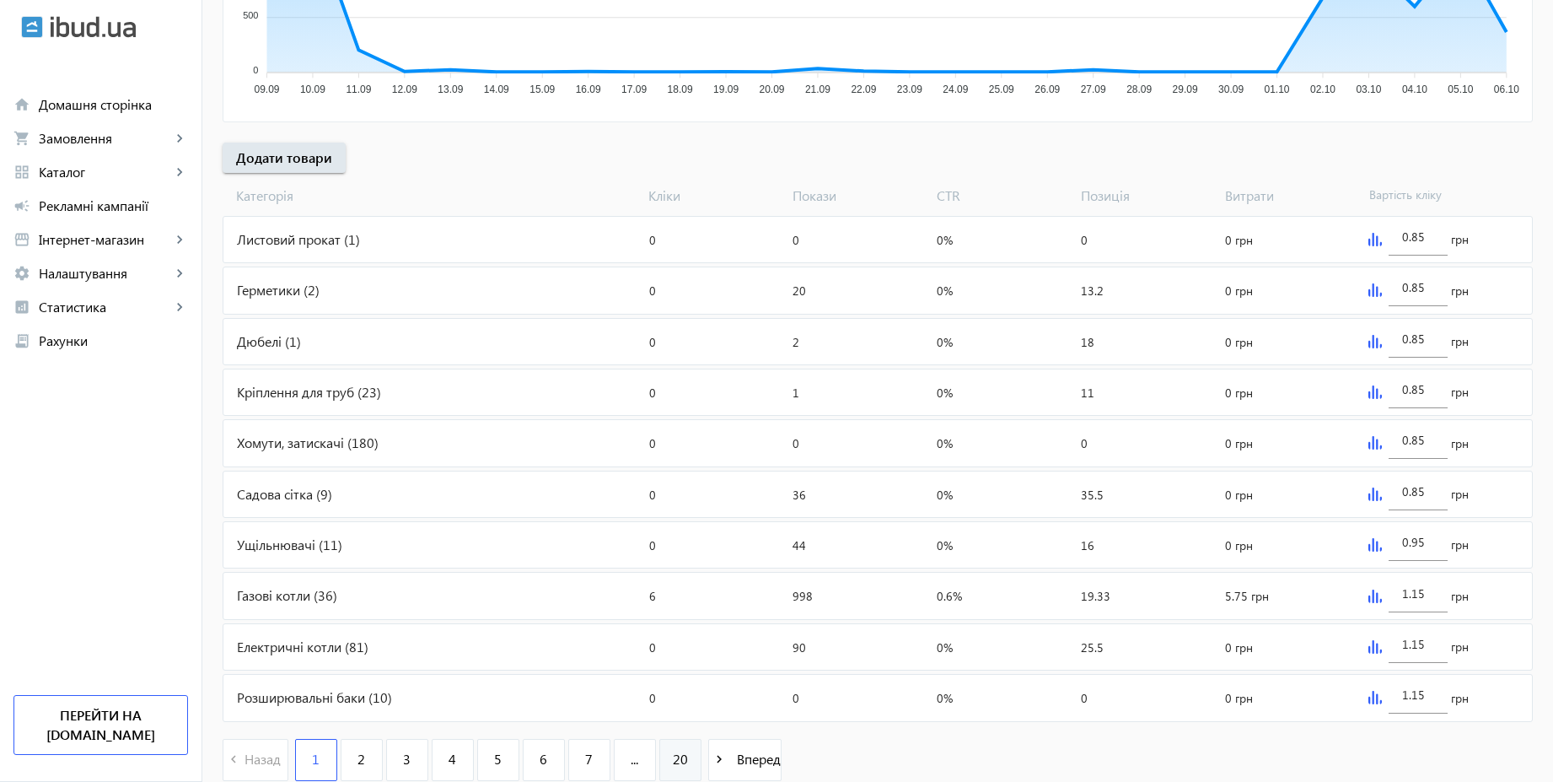
scroll to position [566, 0]
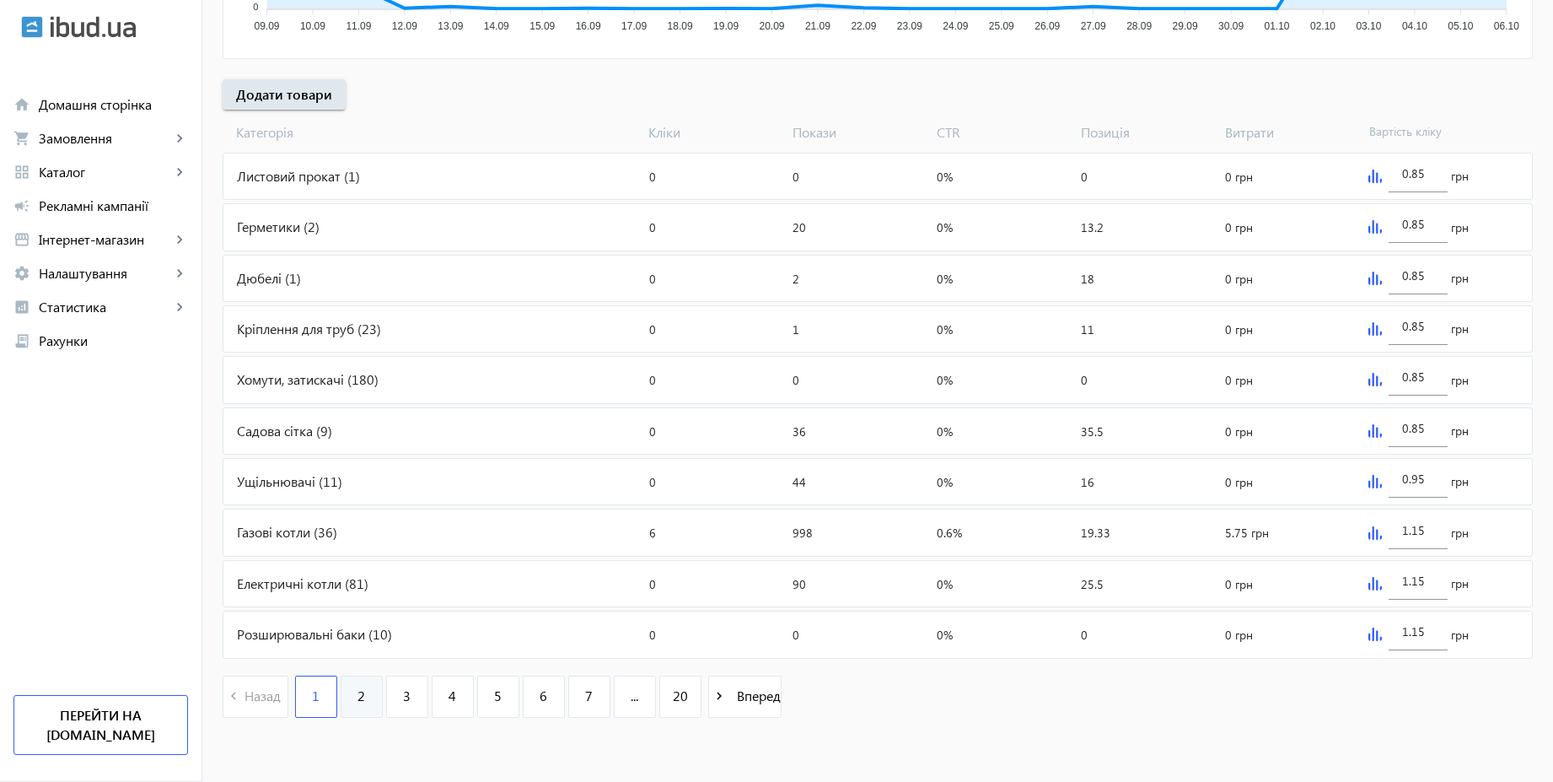
click at [358, 704] on span "2" at bounding box center [362, 695] width 8 height 19
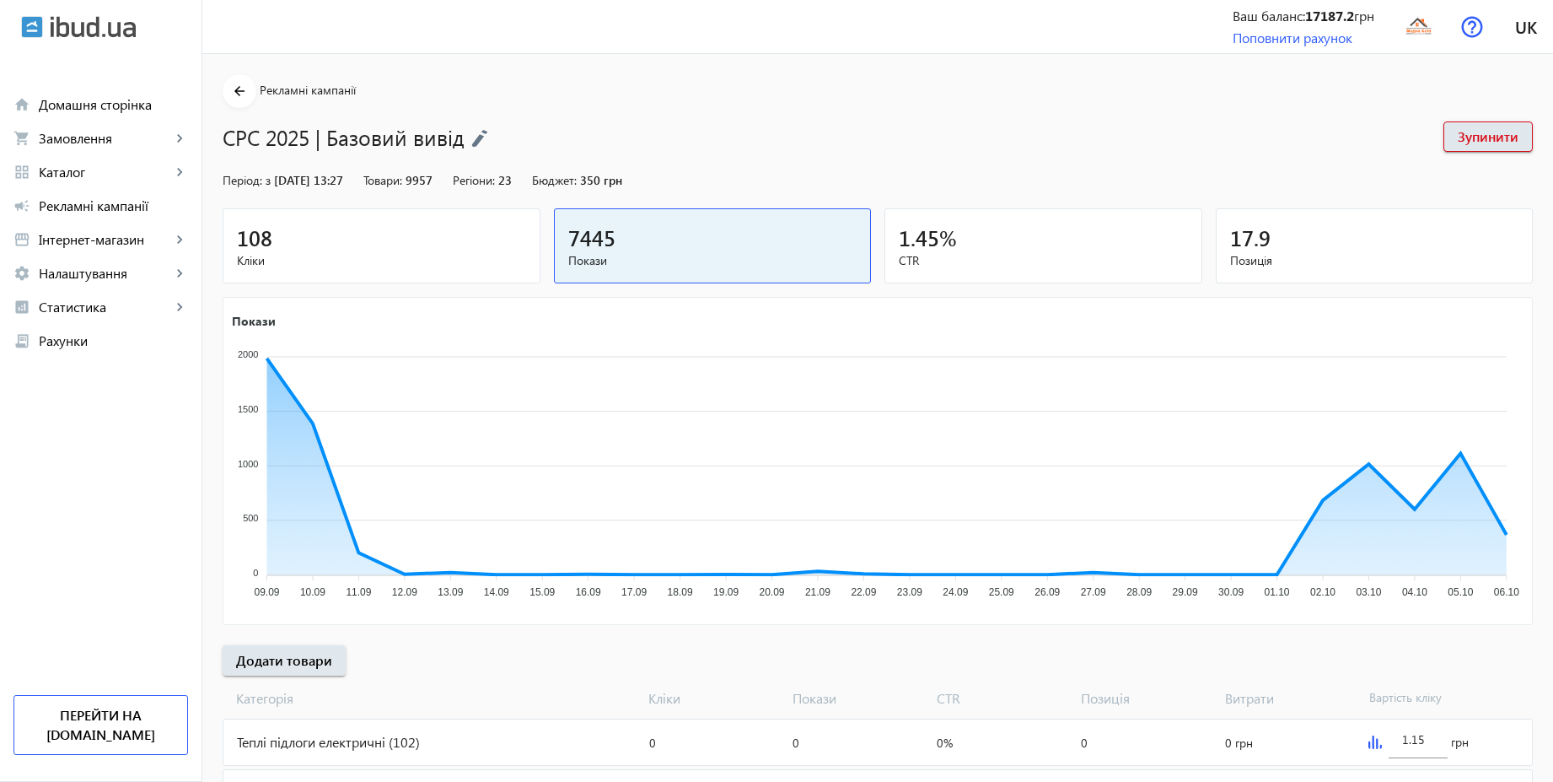
scroll to position [506, 0]
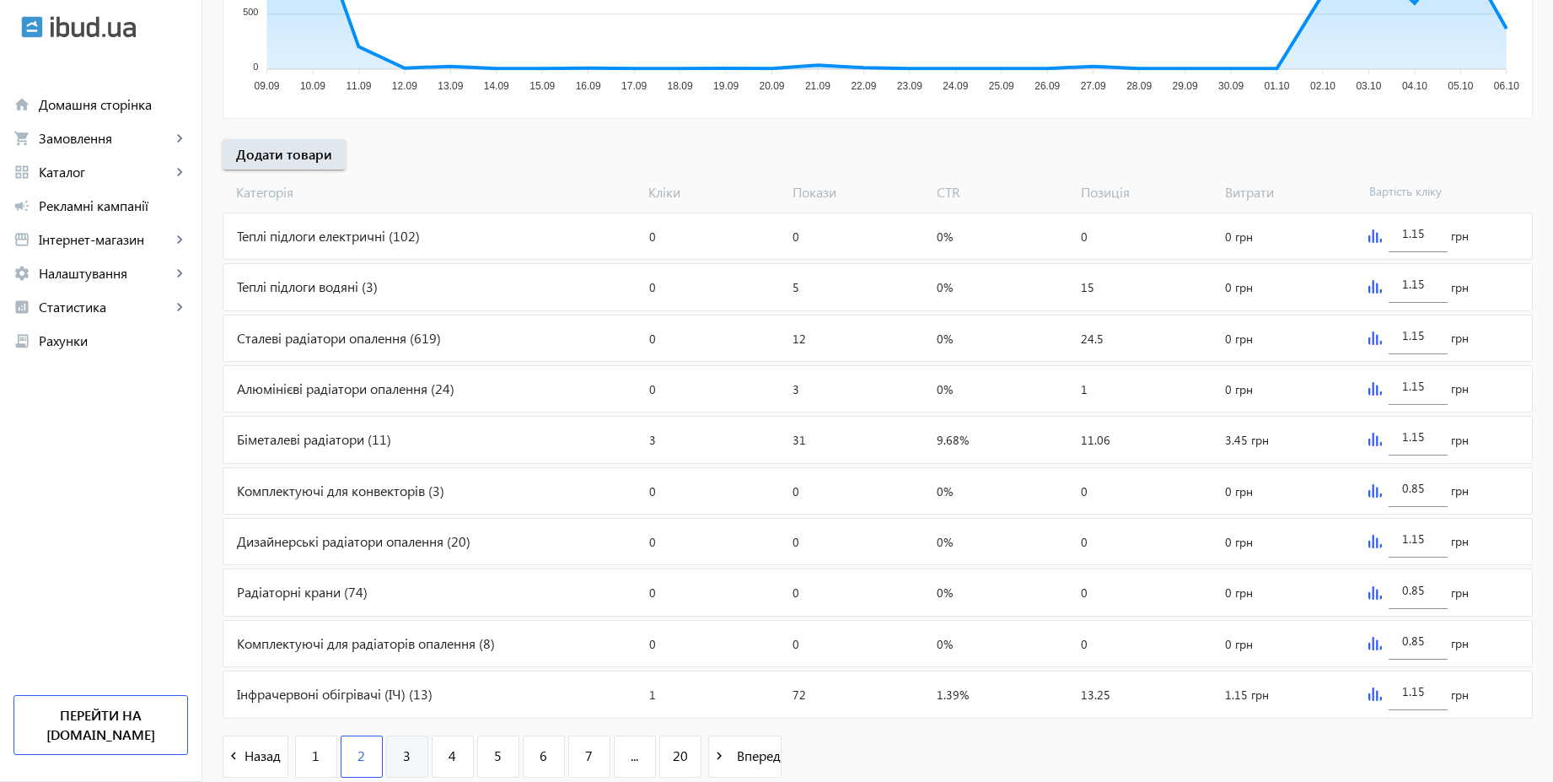
click at [402, 762] on link "3" at bounding box center [407, 756] width 42 height 42
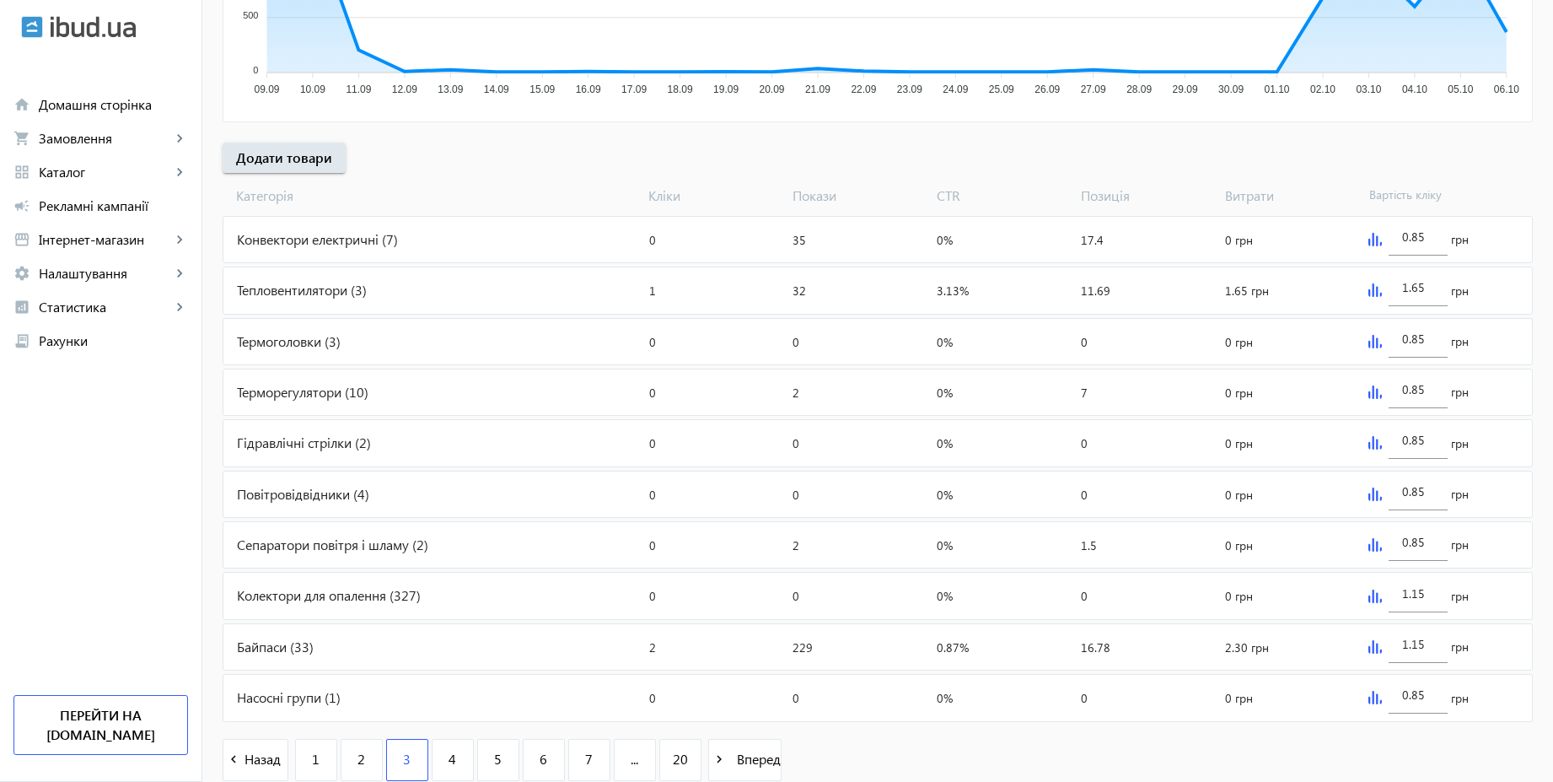
scroll to position [566, 0]
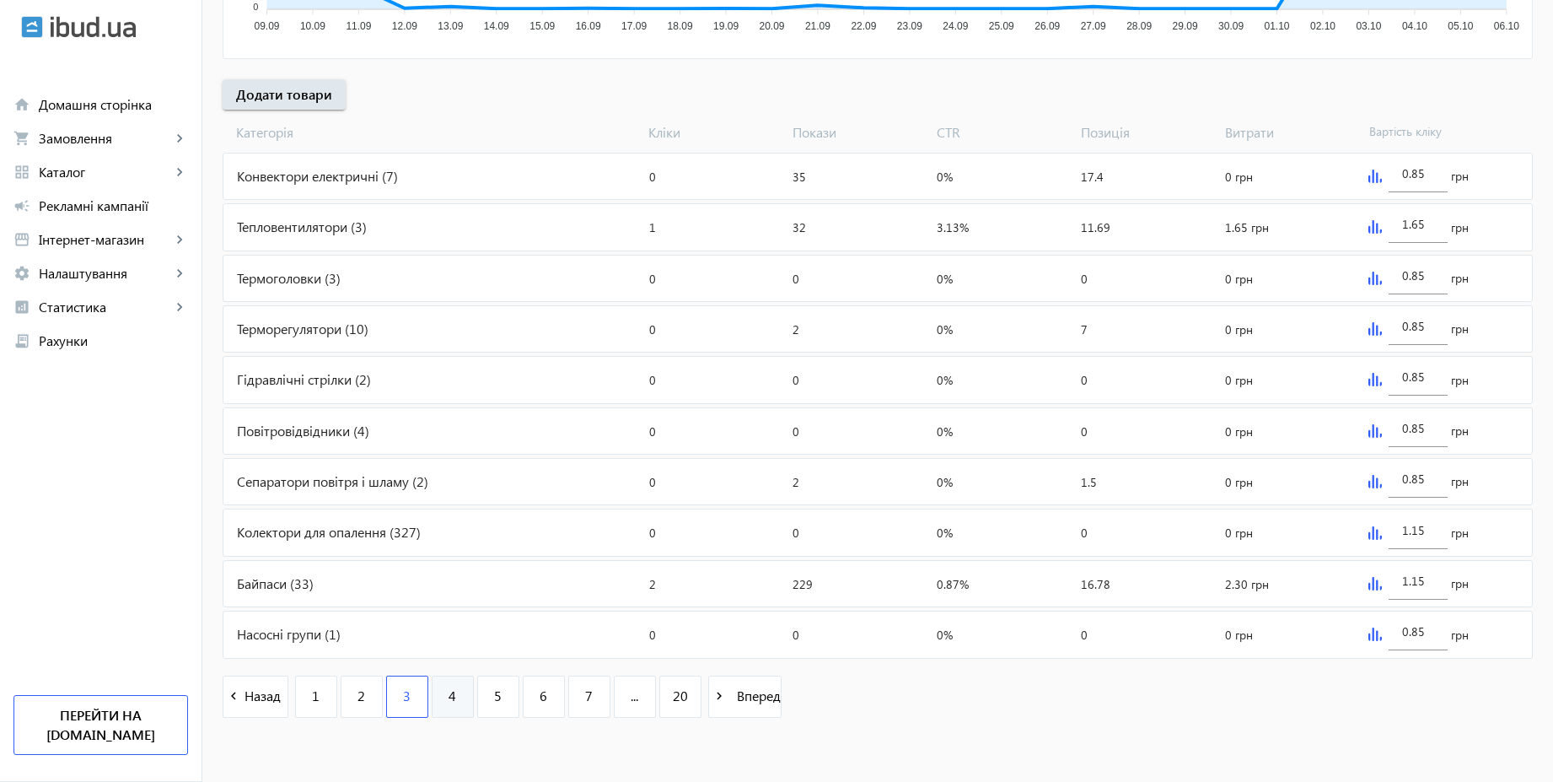
click at [449, 701] on span "4" at bounding box center [453, 695] width 8 height 19
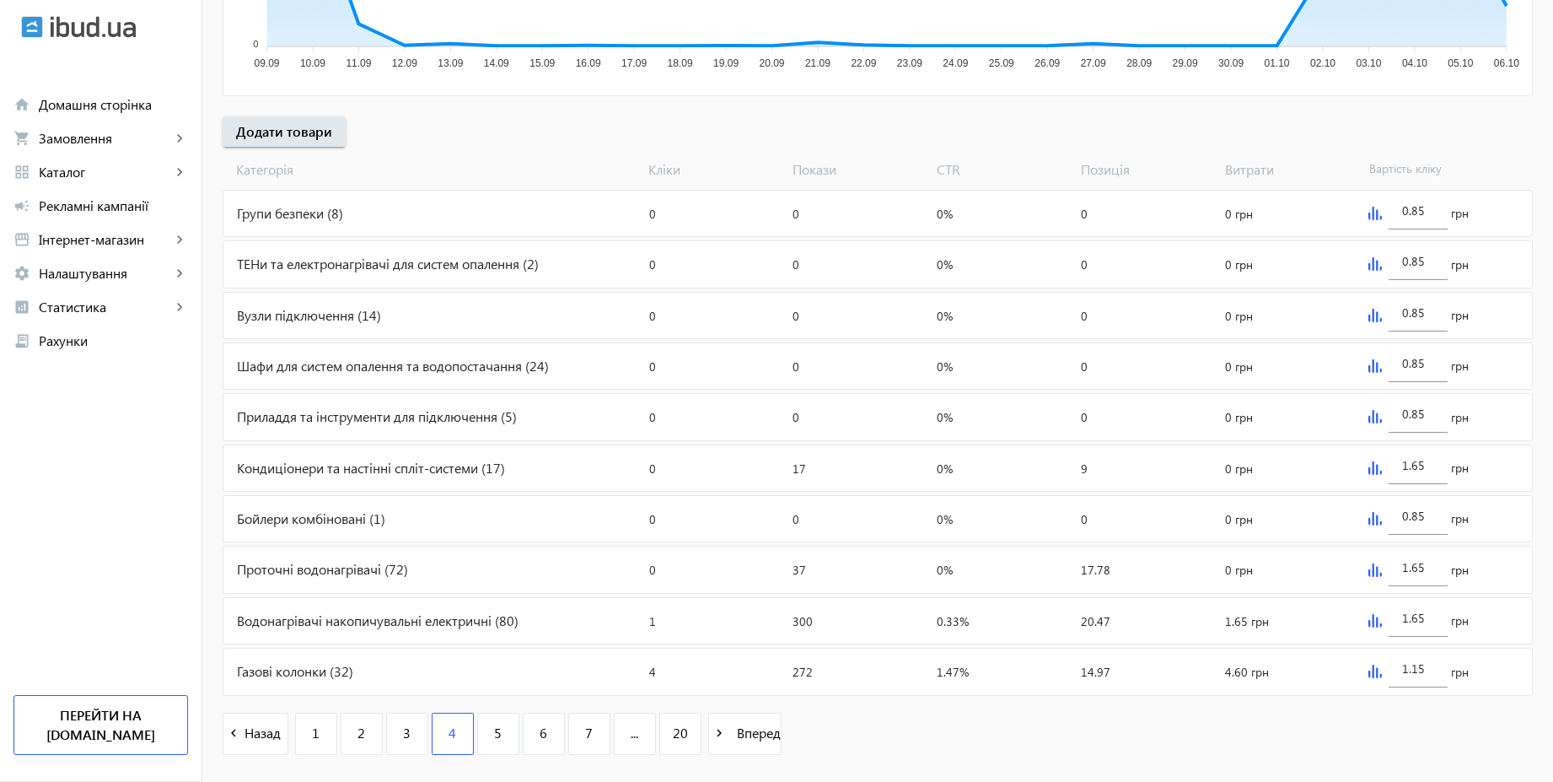
scroll to position [566, 0]
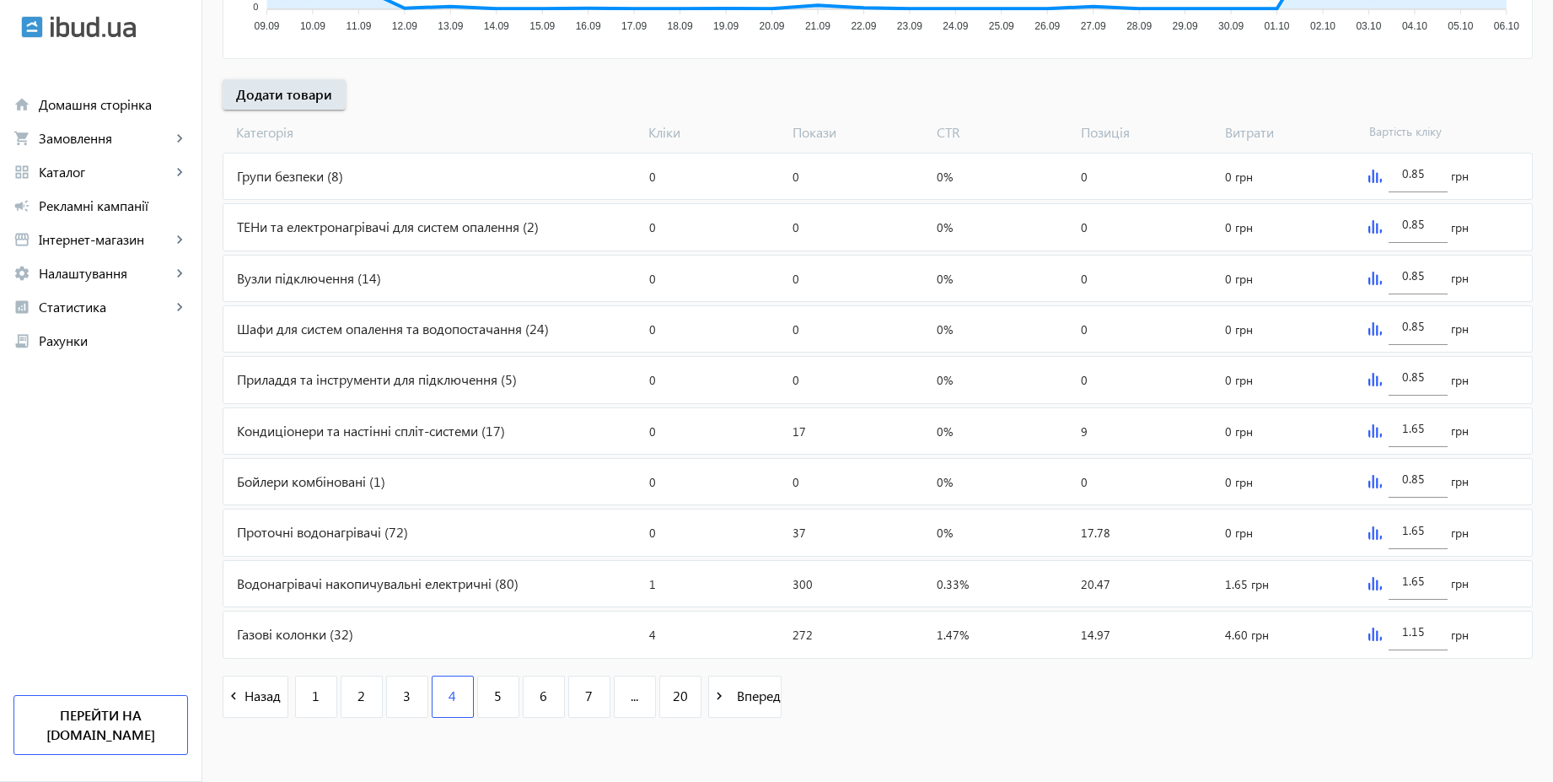
click at [1375, 635] on img at bounding box center [1375, 633] width 13 height 13
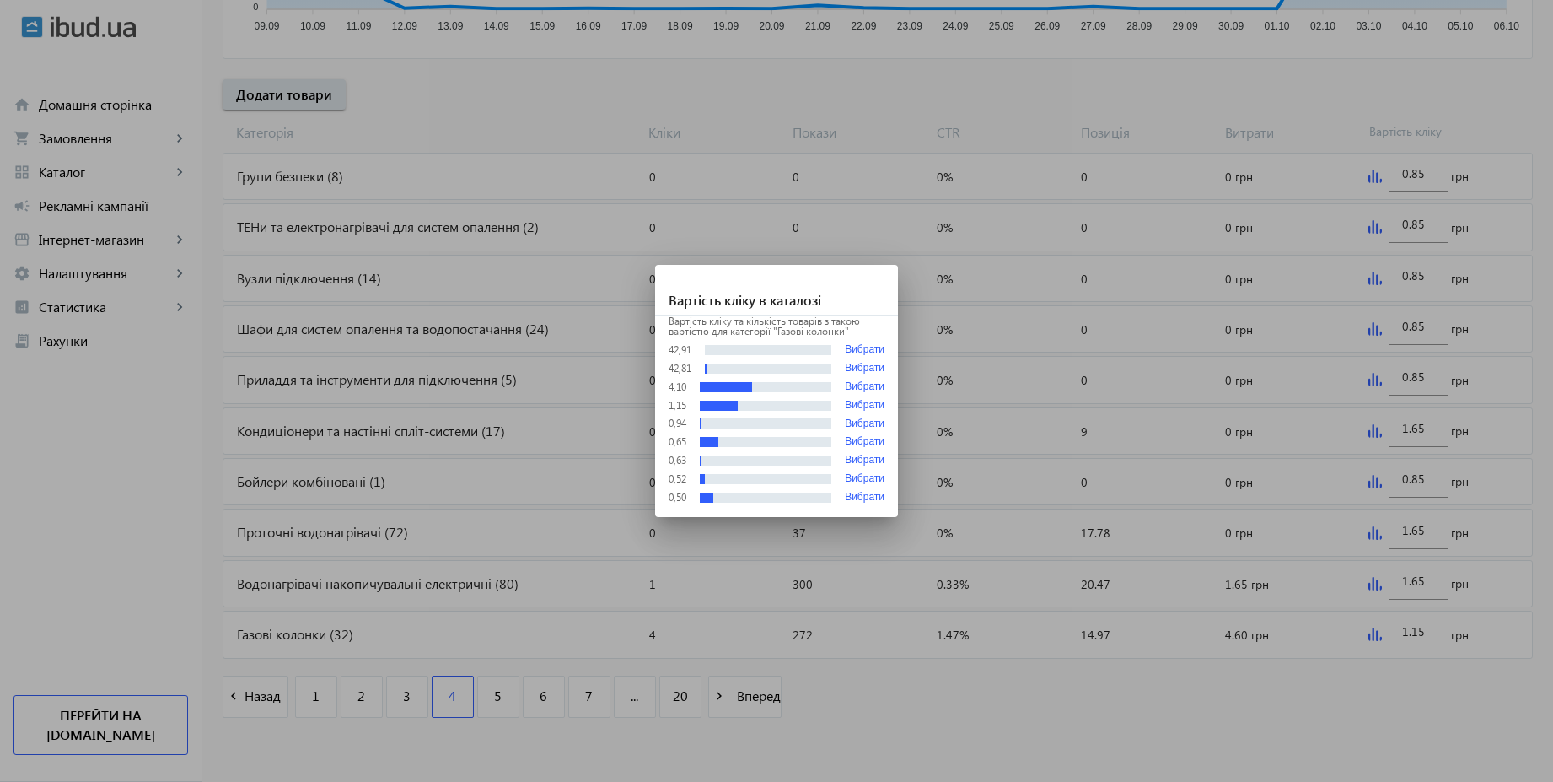
scroll to position [0, 0]
click at [1190, 753] on div at bounding box center [776, 391] width 1553 height 782
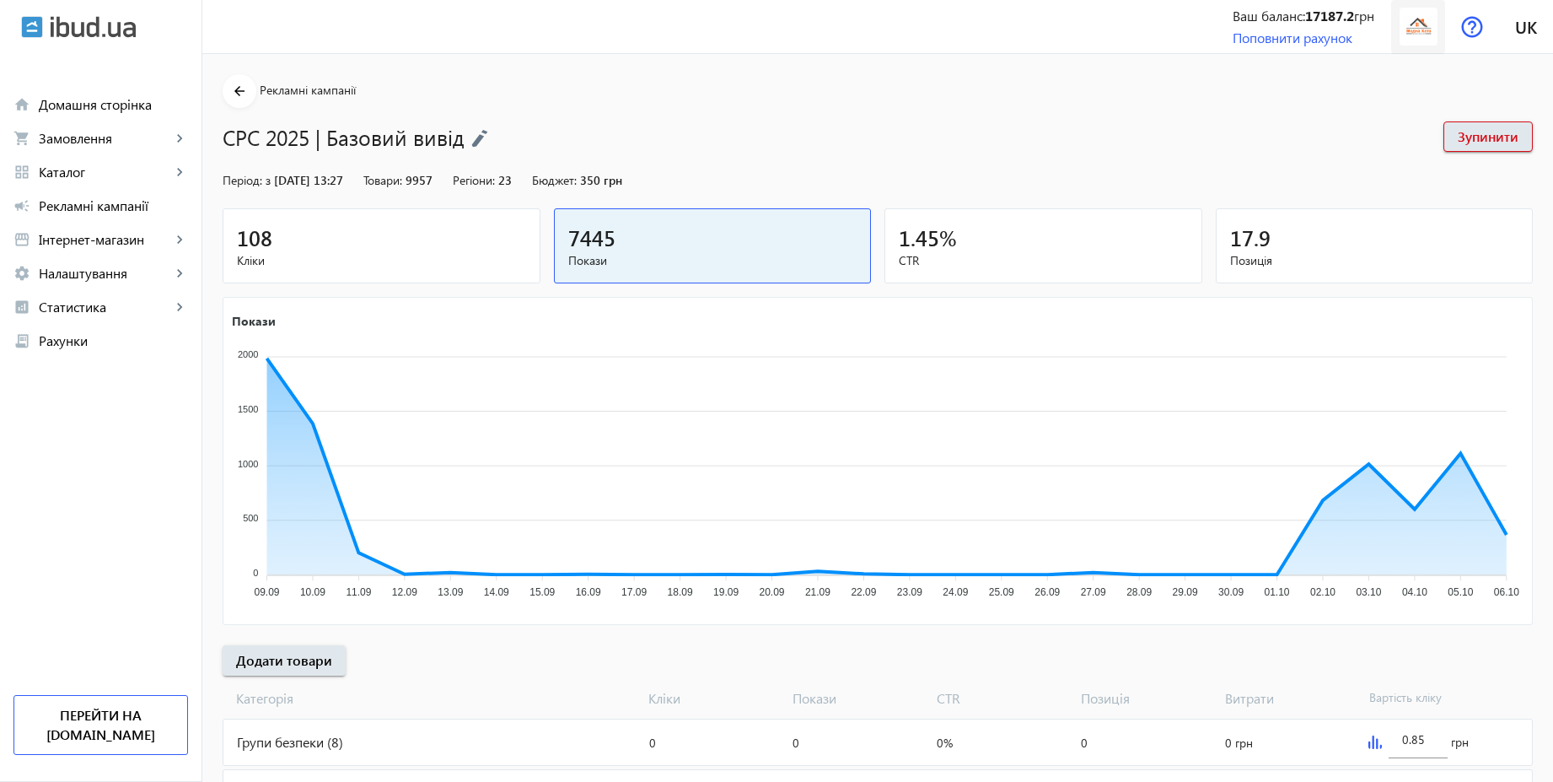
click at [1418, 30] on img at bounding box center [1419, 27] width 38 height 38
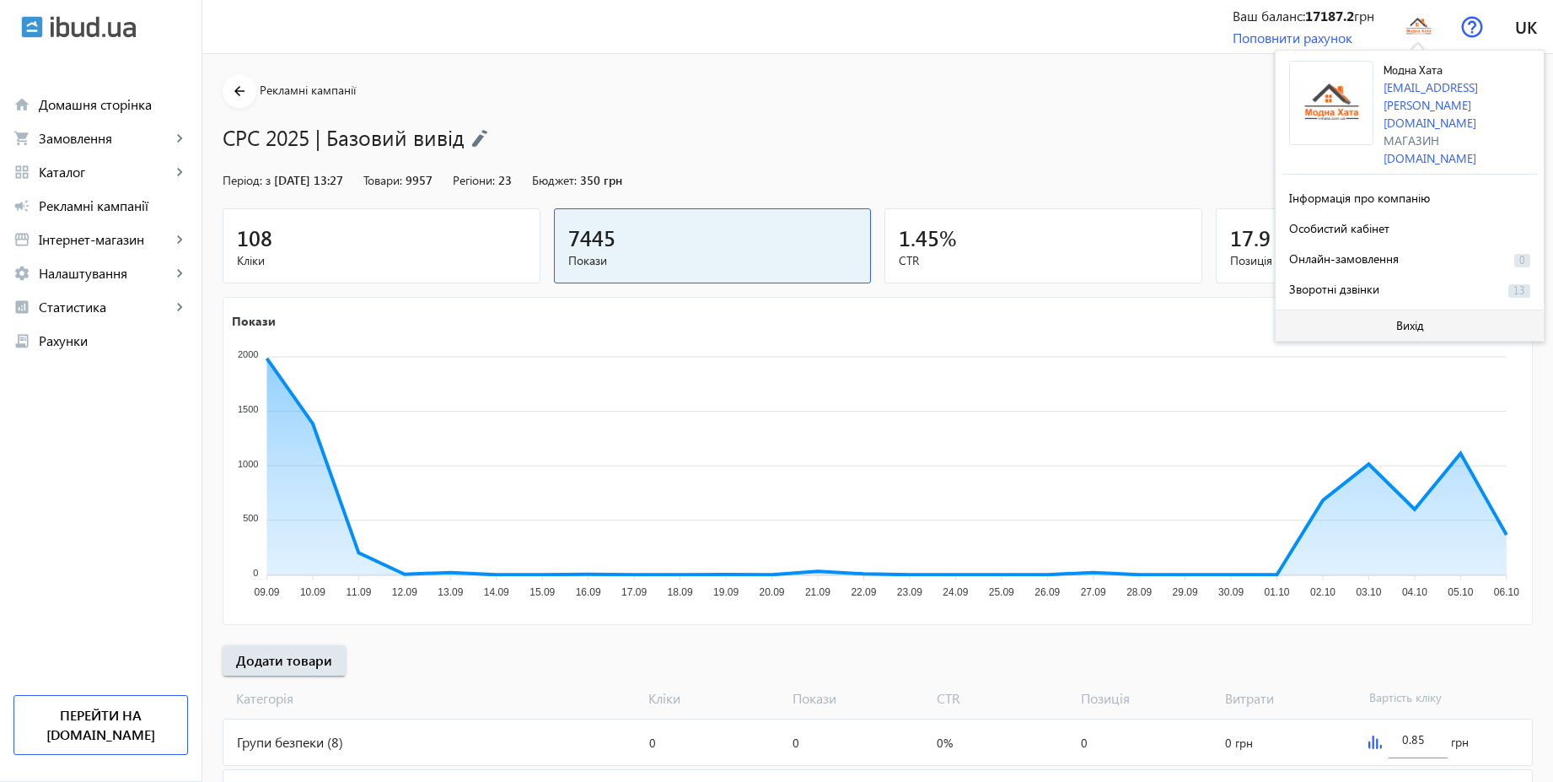
click at [1407, 305] on span at bounding box center [1410, 325] width 268 height 40
